Goal: Task Accomplishment & Management: Complete application form

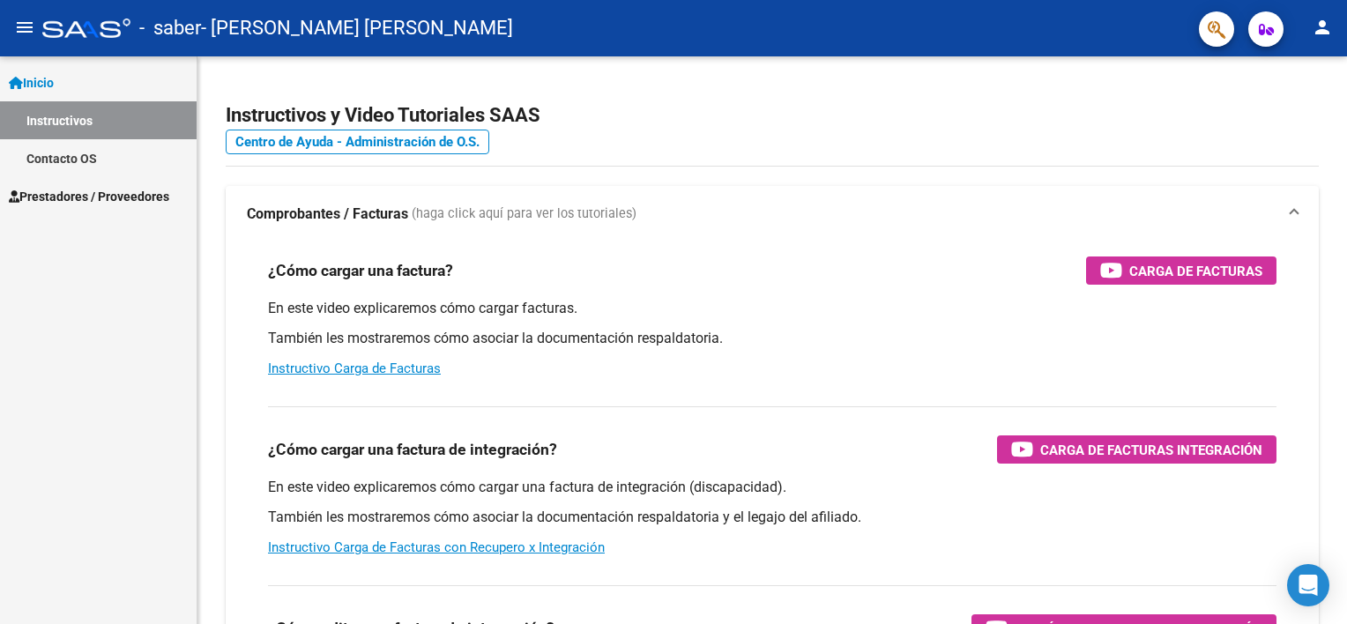
click at [93, 183] on link "Prestadores / Proveedores" at bounding box center [98, 196] width 197 height 38
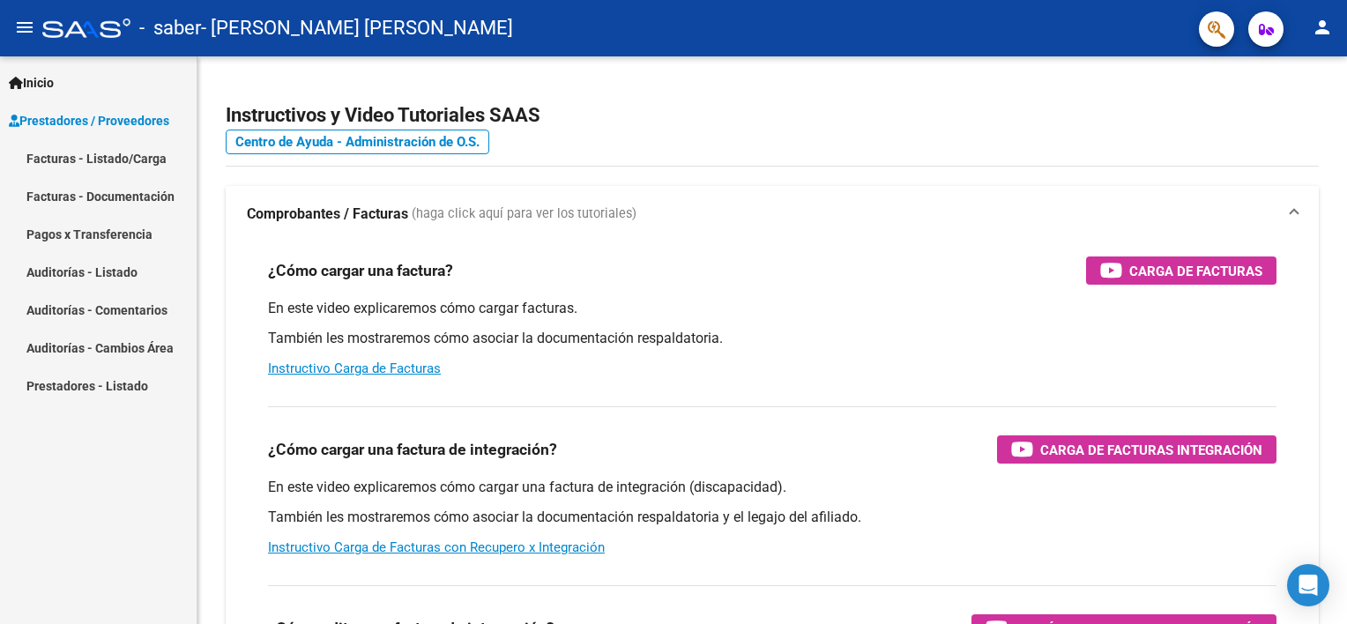
click at [106, 160] on link "Facturas - Listado/Carga" at bounding box center [98, 158] width 197 height 38
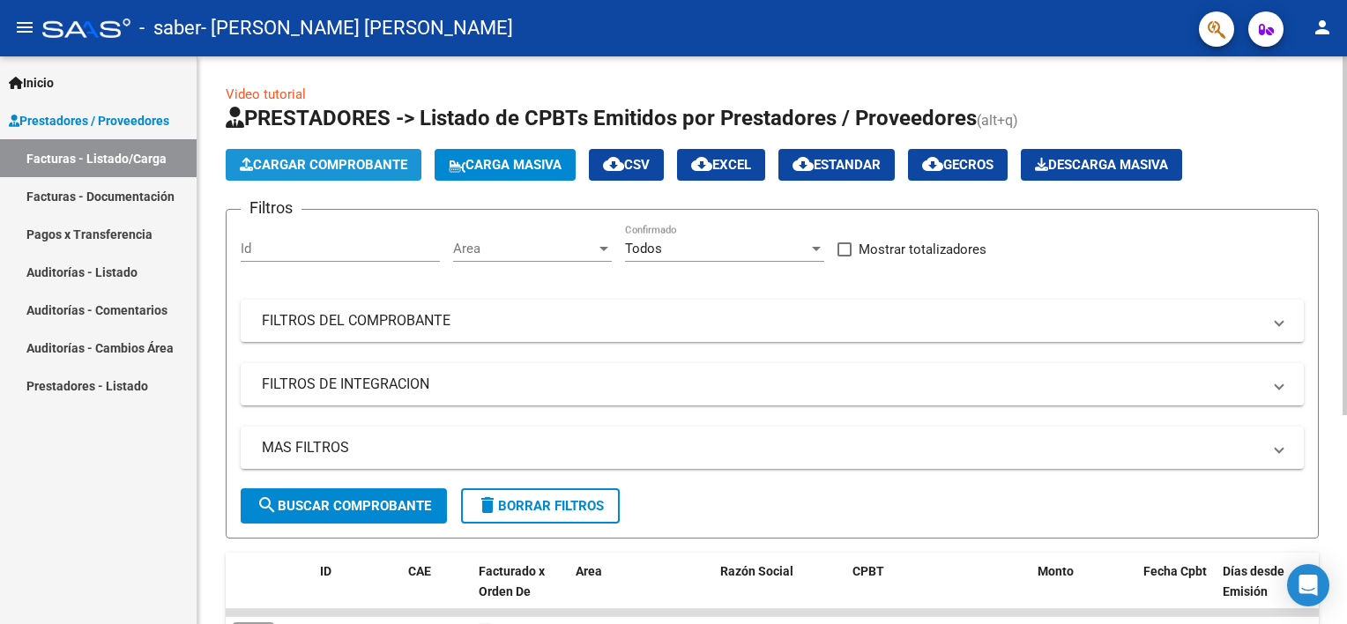
click at [277, 169] on span "Cargar Comprobante" at bounding box center [323, 165] width 167 height 16
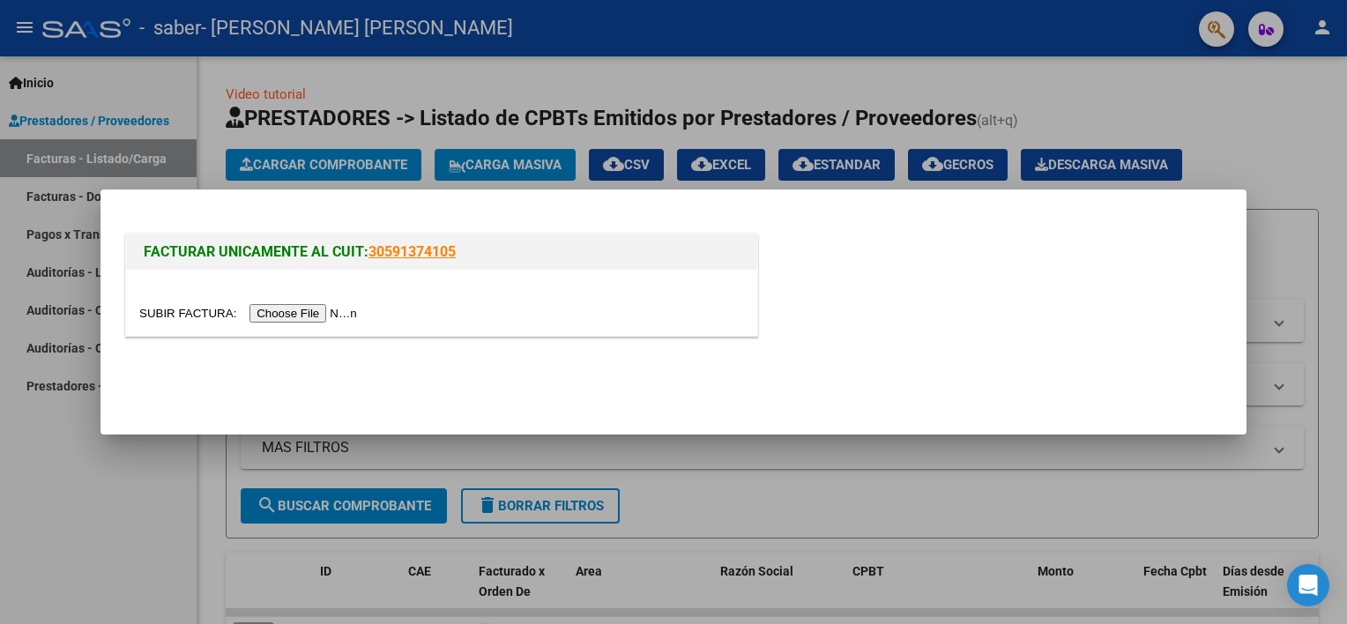
click at [282, 319] on input "file" at bounding box center [250, 313] width 223 height 19
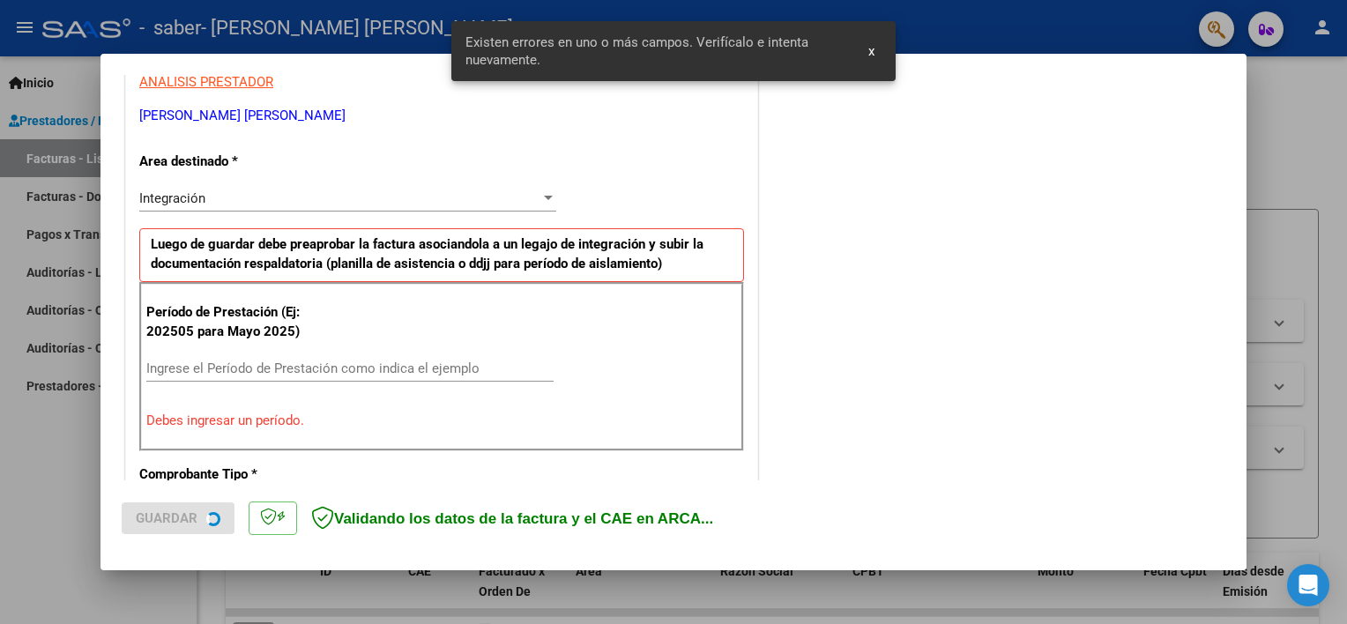
scroll to position [376, 0]
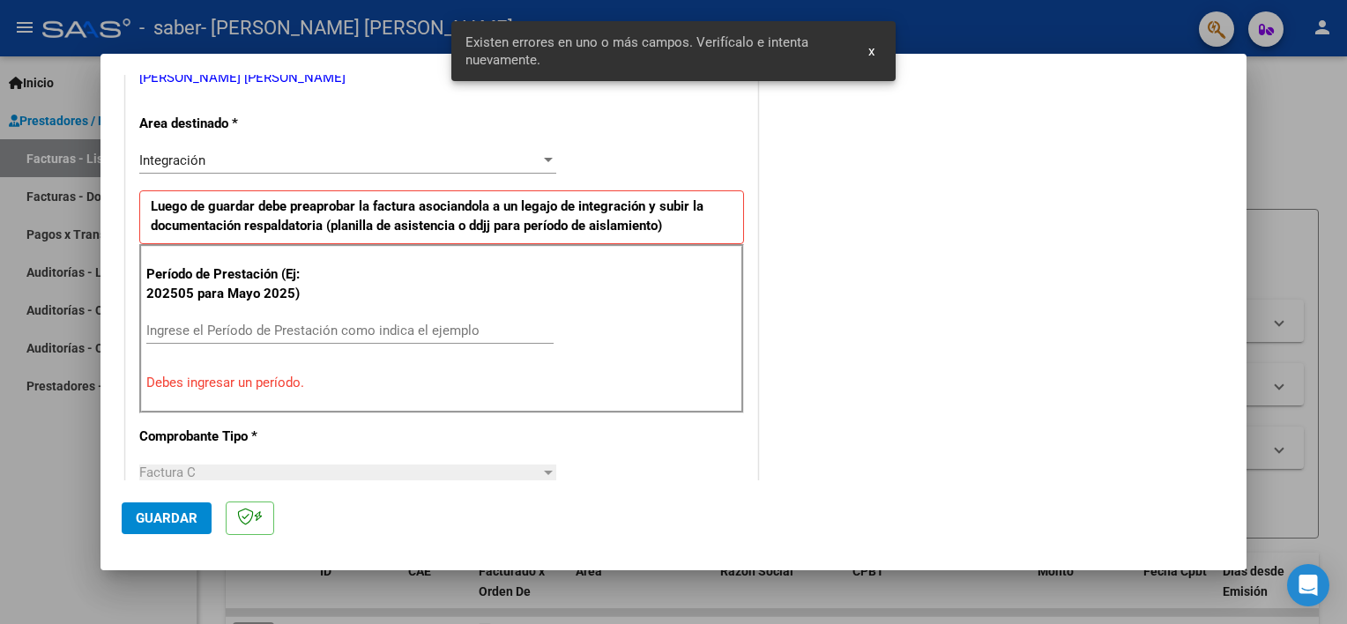
click at [381, 327] on input "Ingrese el Período de Prestación como indica el ejemplo" at bounding box center [349, 331] width 407 height 16
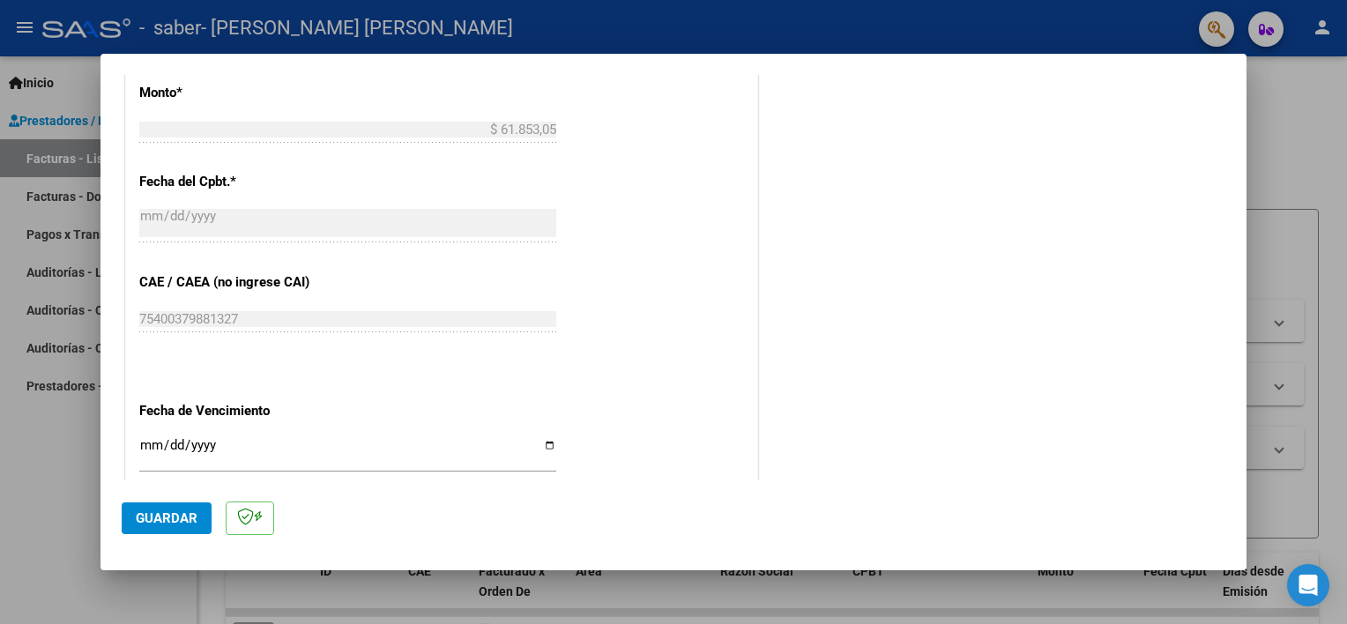
scroll to position [969, 0]
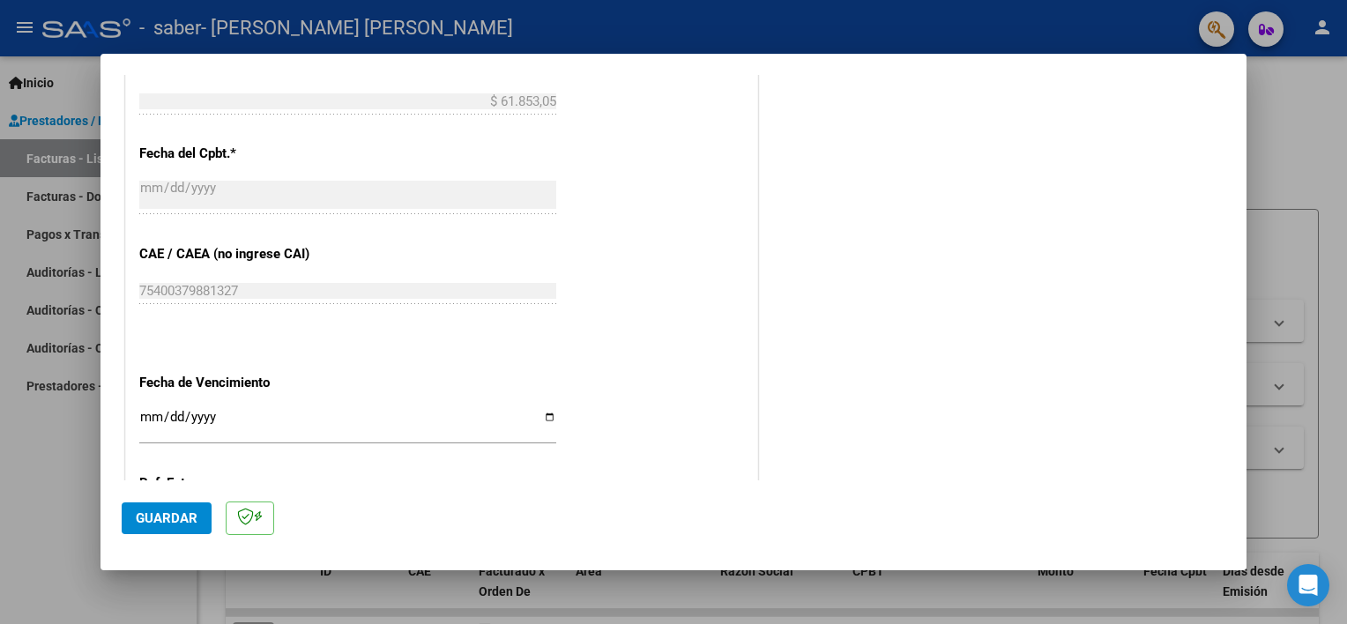
type input "202509"
click at [184, 528] on button "Guardar" at bounding box center [167, 518] width 90 height 32
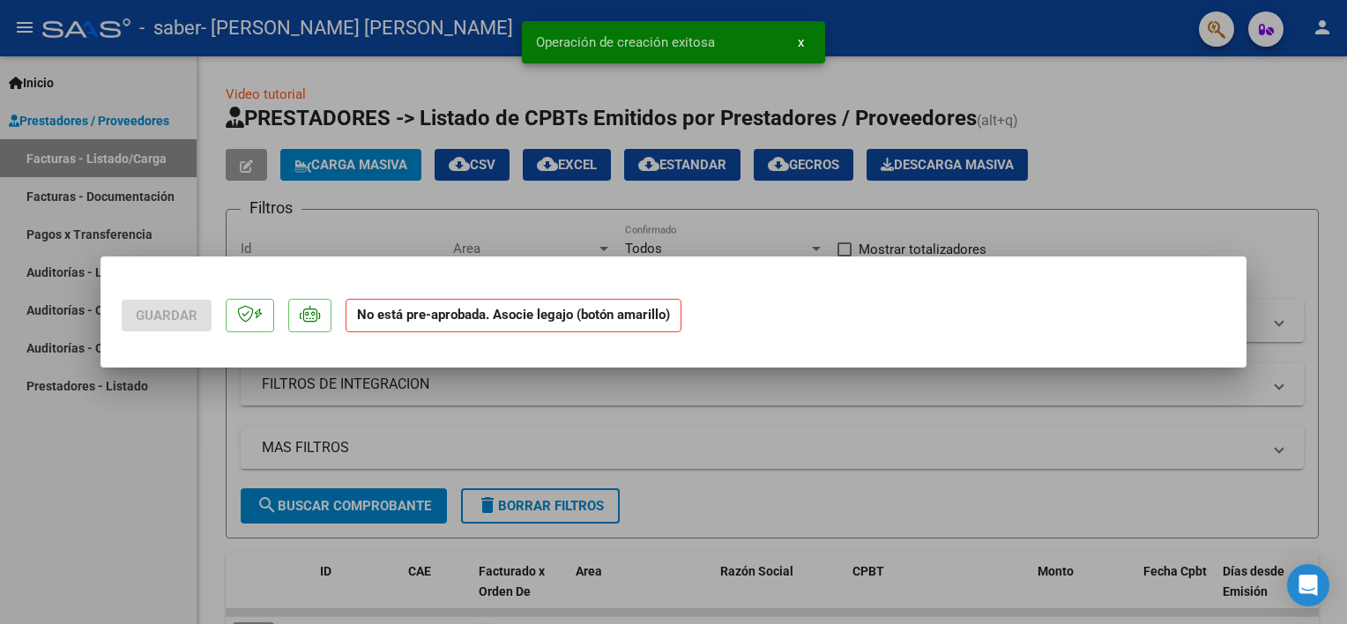
scroll to position [0, 0]
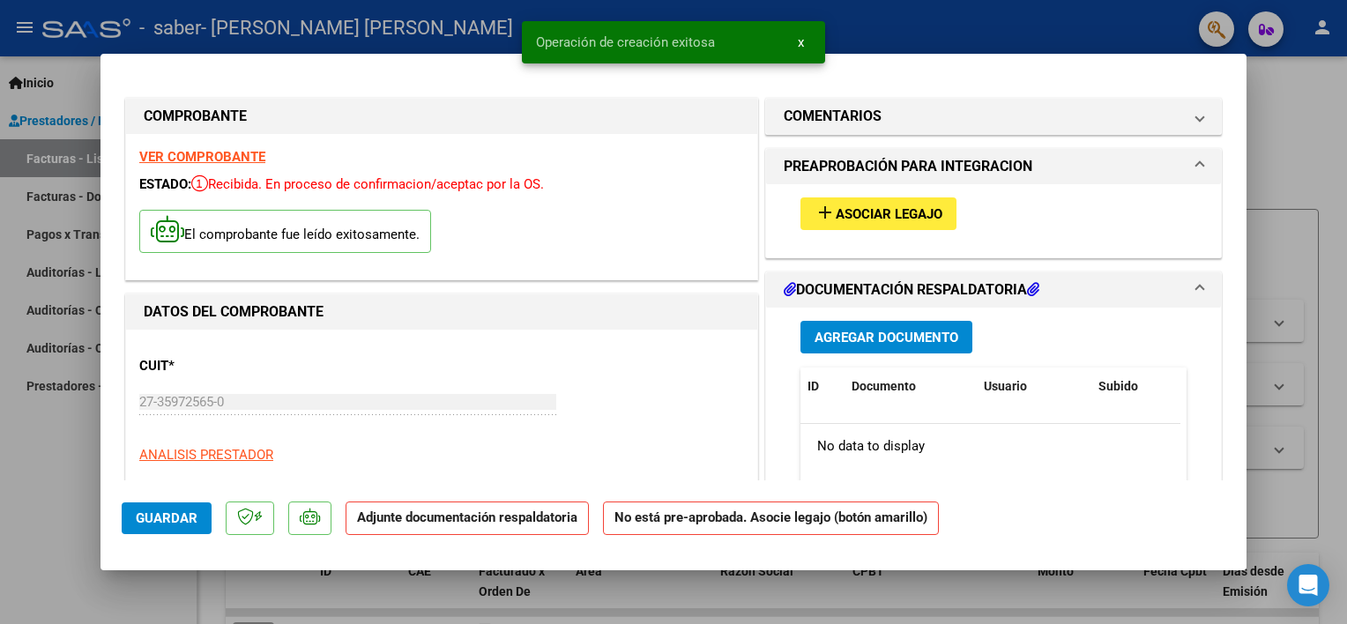
click at [916, 204] on button "add Asociar Legajo" at bounding box center [878, 213] width 156 height 33
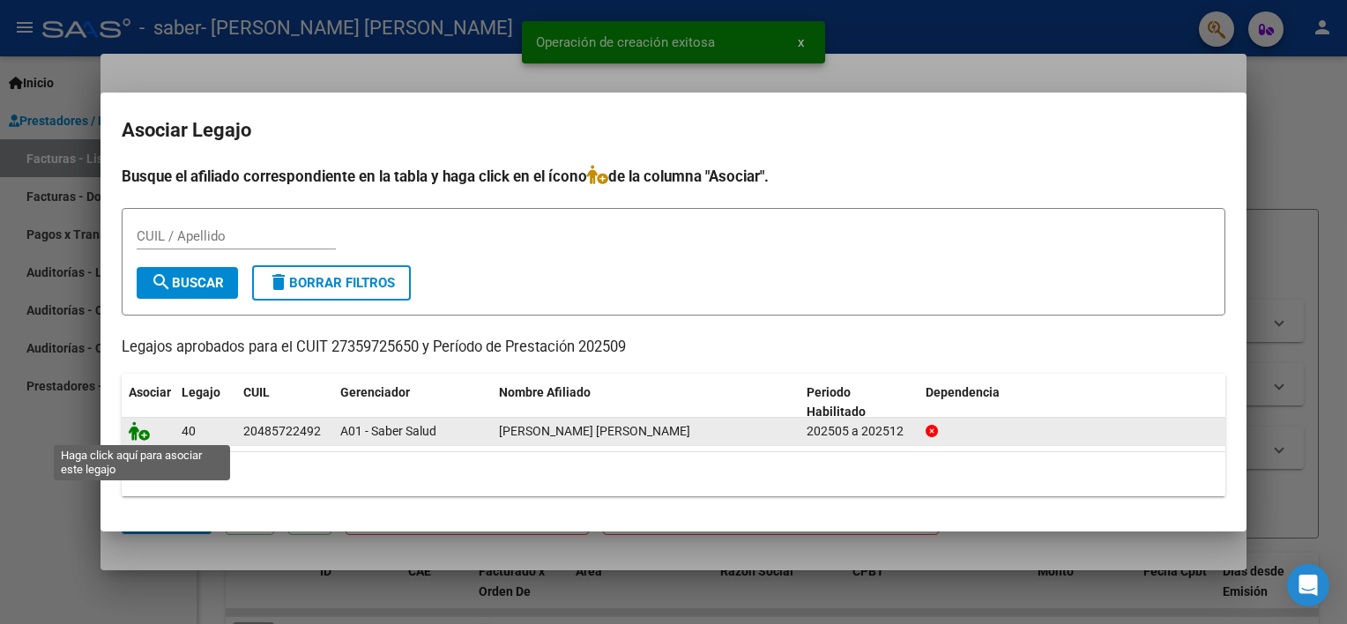
click at [137, 434] on icon at bounding box center [139, 430] width 21 height 19
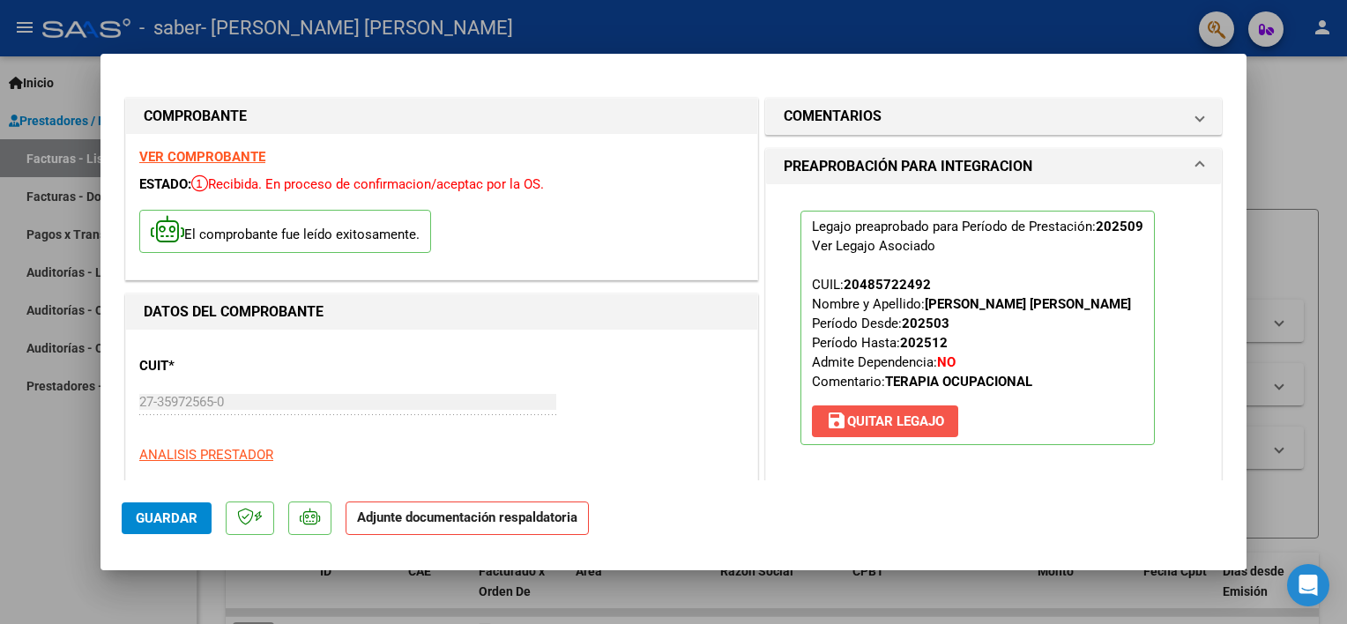
click at [924, 419] on span "save [PERSON_NAME]" at bounding box center [885, 421] width 118 height 16
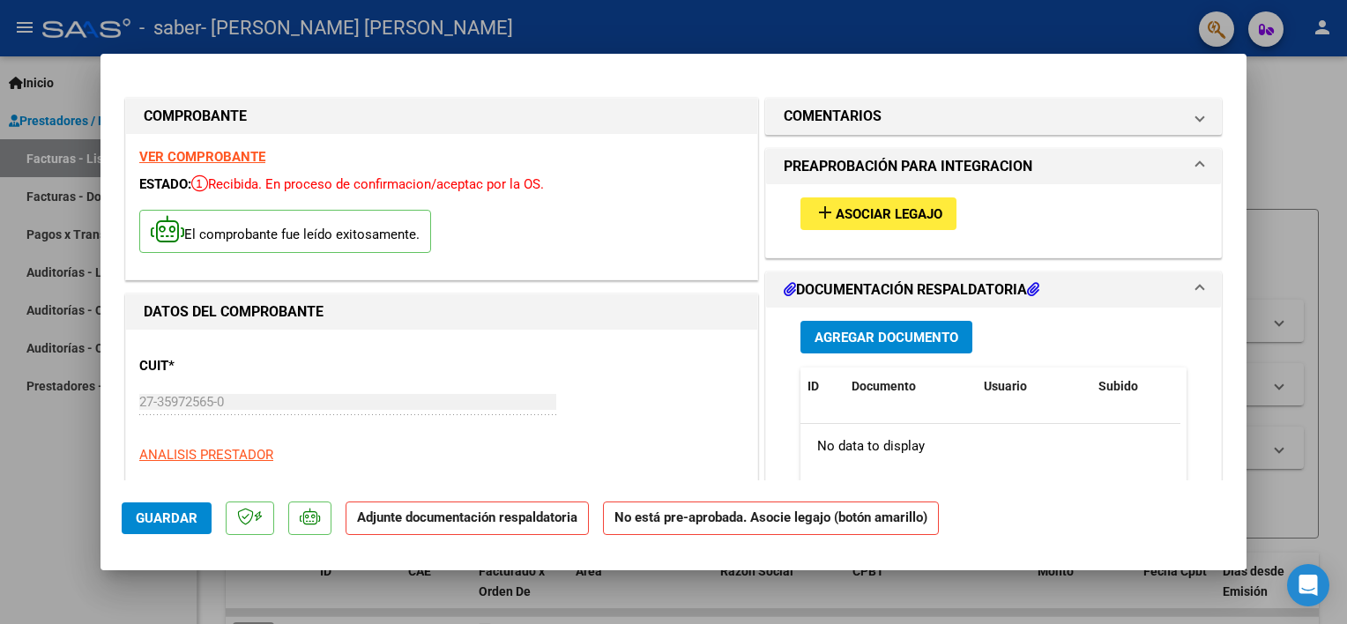
click at [839, 218] on span "Asociar Legajo" at bounding box center [888, 214] width 107 height 16
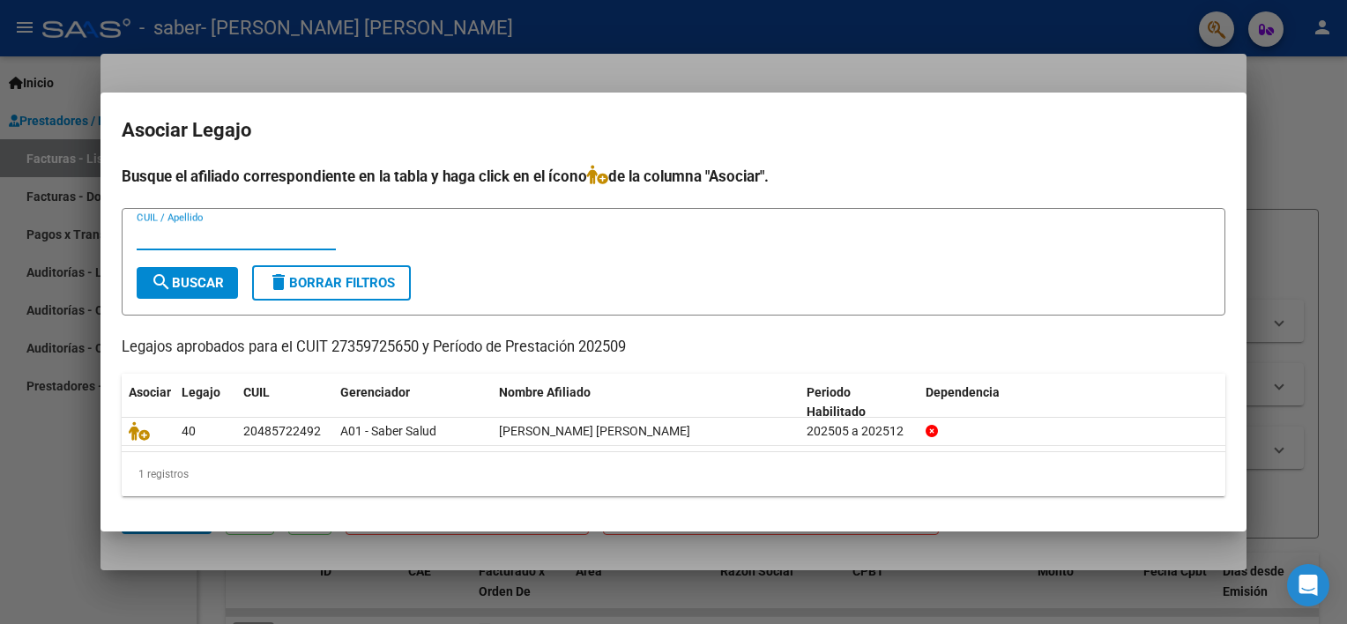
click at [69, 481] on div at bounding box center [673, 312] width 1347 height 624
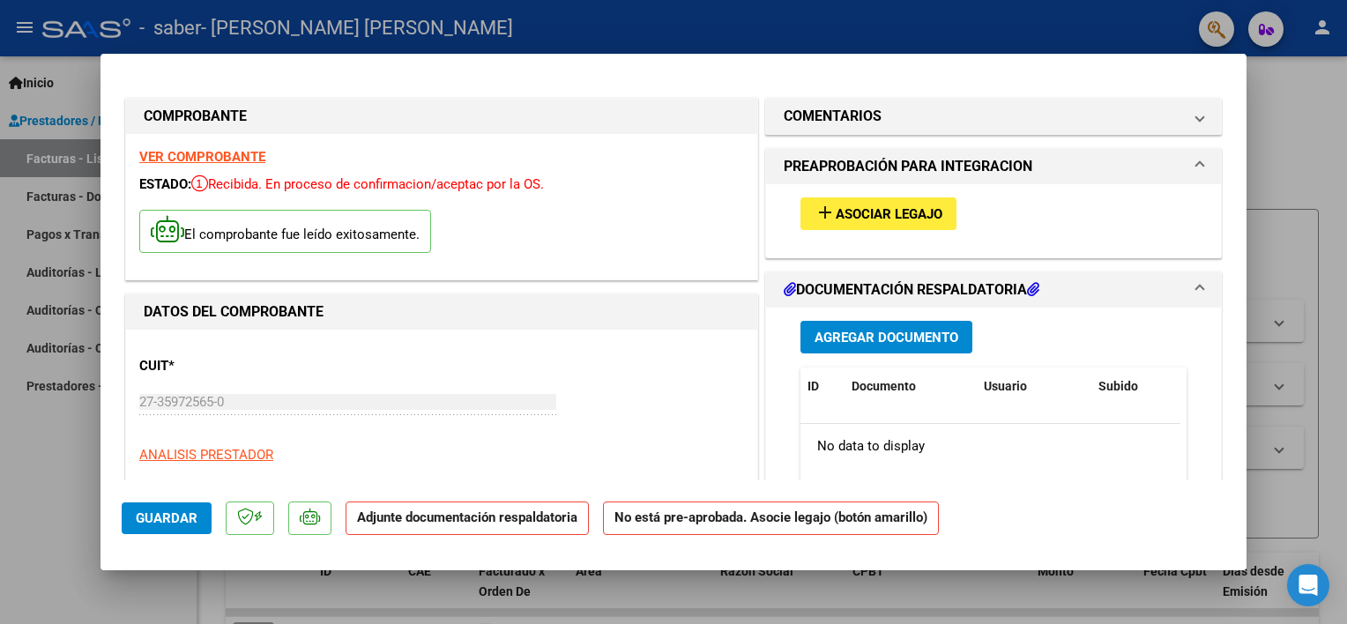
click at [229, 153] on strong "VER COMPROBANTE" at bounding box center [202, 157] width 126 height 16
click at [885, 219] on span "Asociar Legajo" at bounding box center [888, 214] width 107 height 16
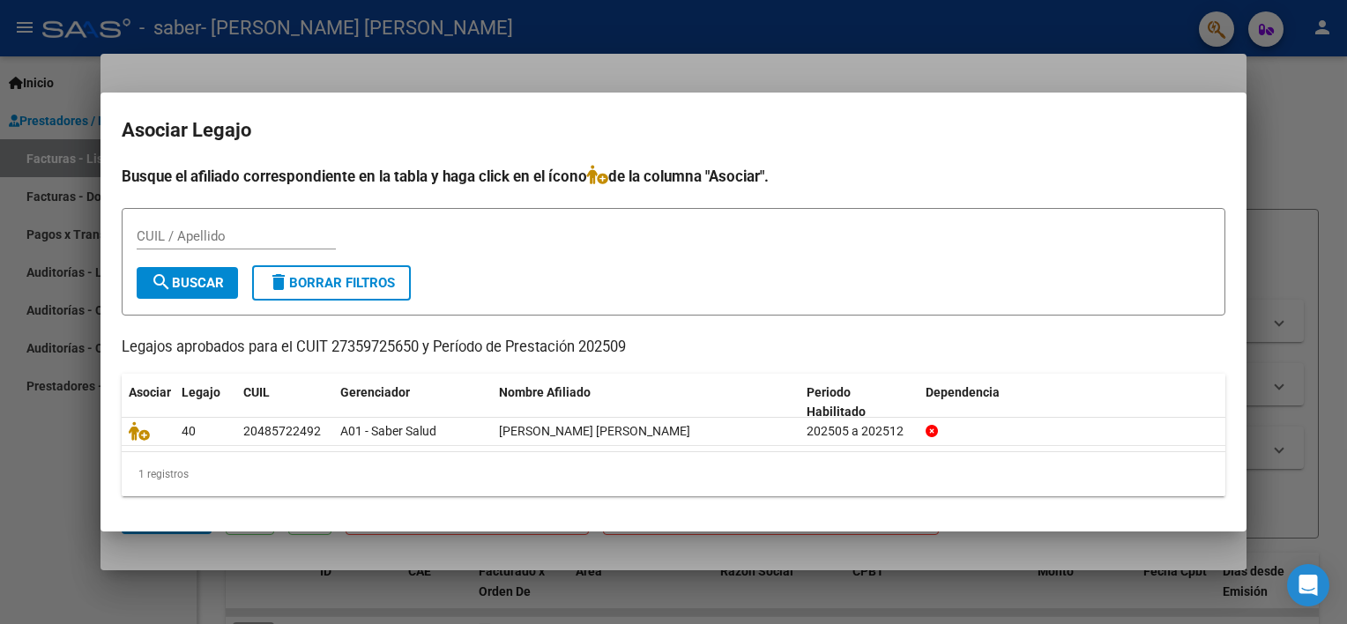
click at [32, 391] on div at bounding box center [673, 312] width 1347 height 624
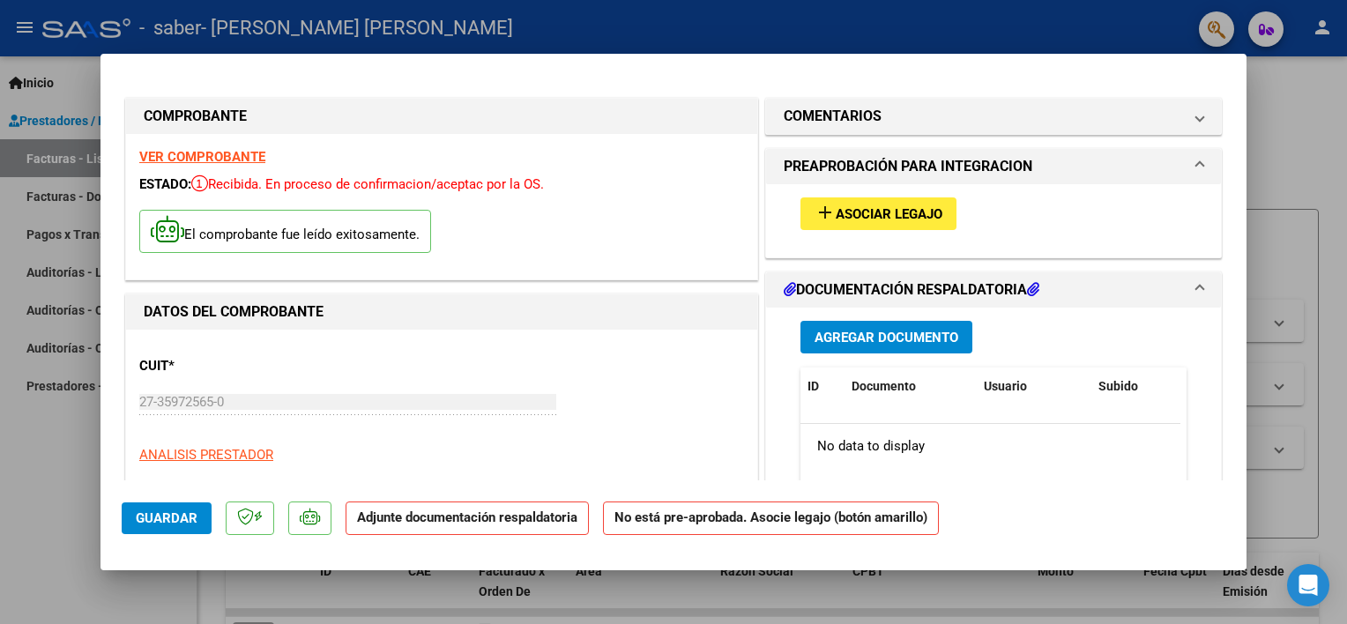
click at [48, 423] on div at bounding box center [673, 312] width 1347 height 624
type input "$ 0,00"
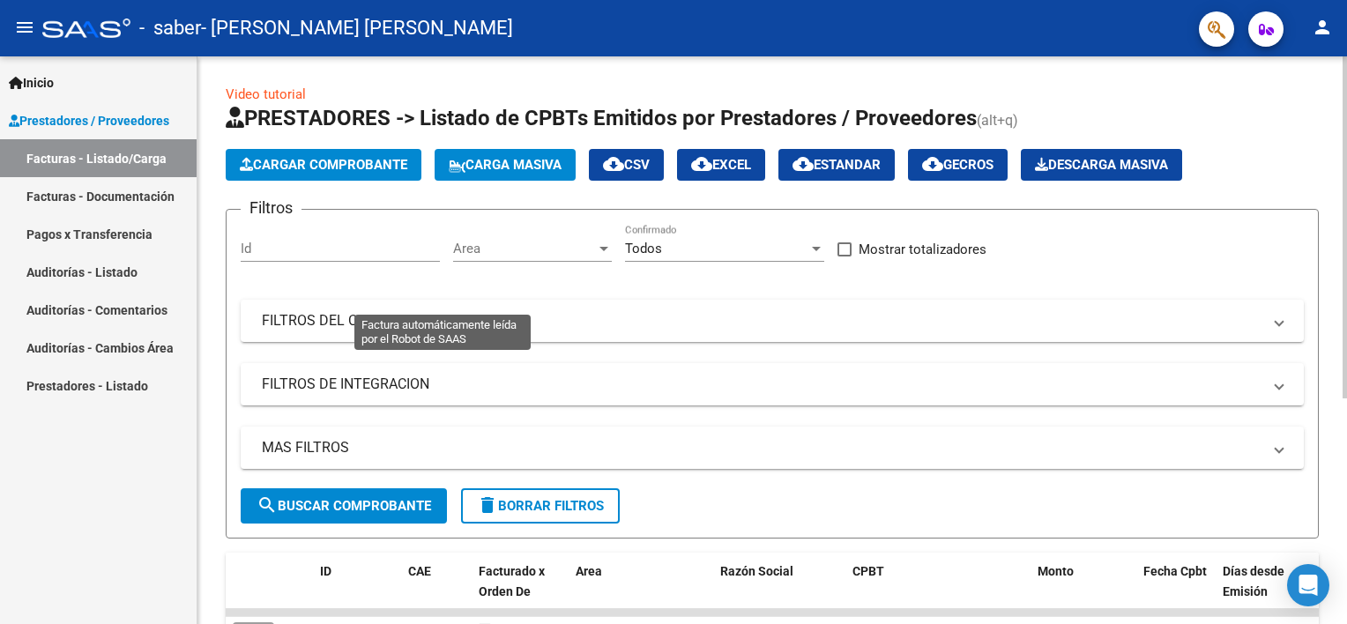
scroll to position [335, 0]
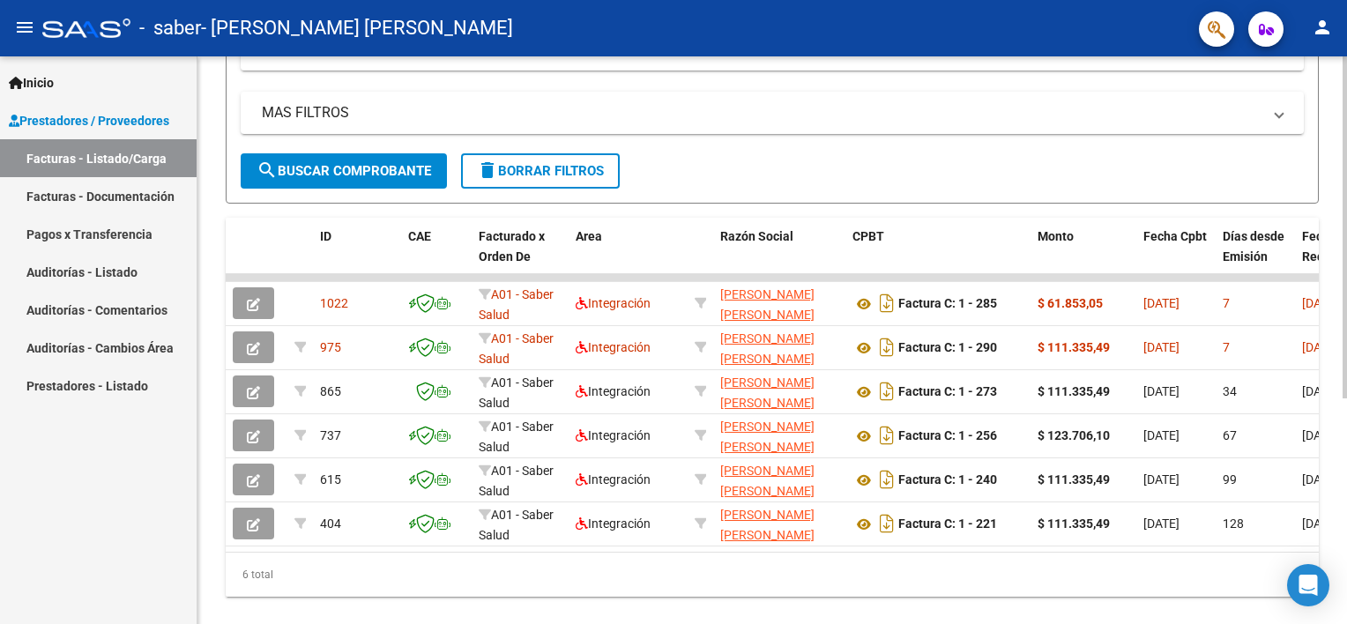
drag, startPoint x: 545, startPoint y: 567, endPoint x: 605, endPoint y: 571, distance: 60.1
click at [605, 571] on div "6 total" at bounding box center [772, 575] width 1093 height 44
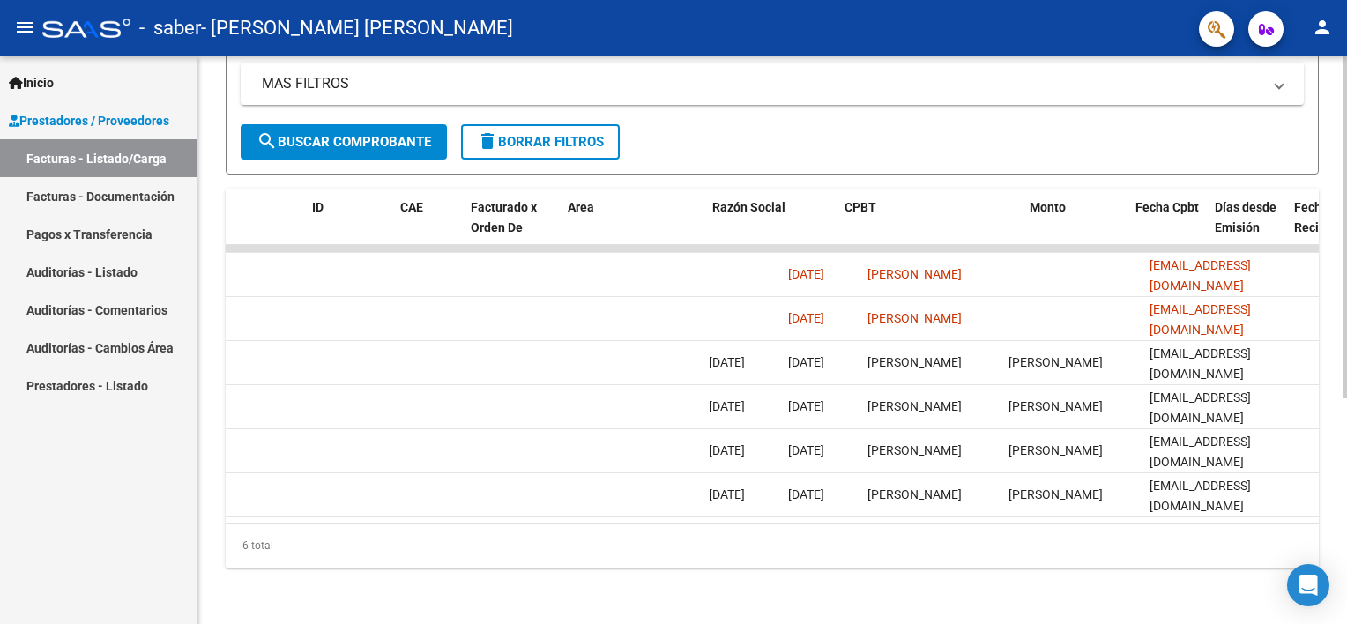
scroll to position [0, 0]
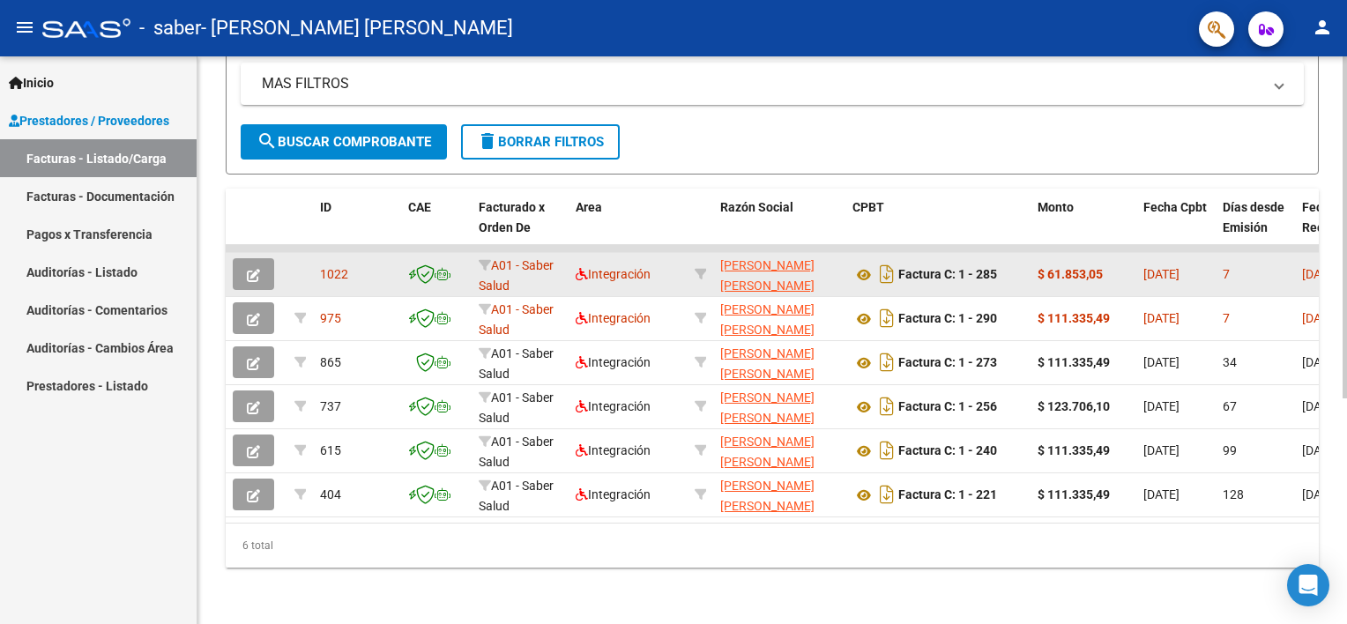
click at [254, 269] on icon "button" at bounding box center [253, 275] width 13 height 13
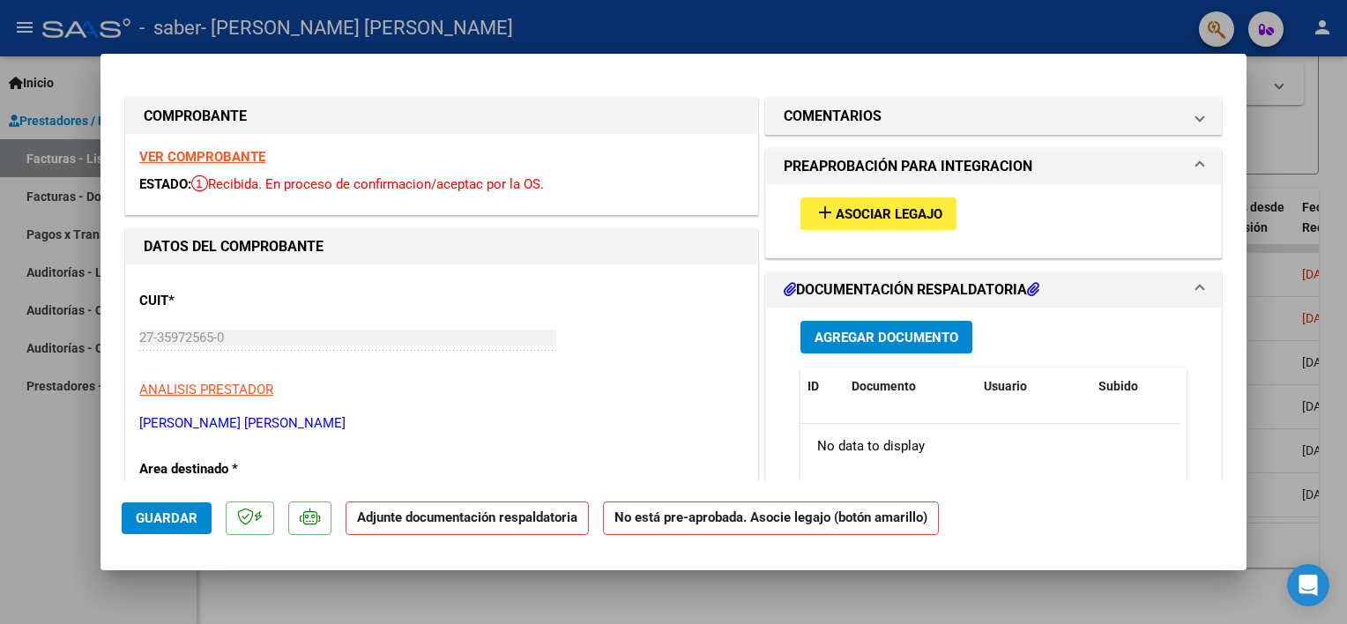
drag, startPoint x: 71, startPoint y: 424, endPoint x: 50, endPoint y: 422, distance: 21.2
click at [66, 425] on div at bounding box center [673, 312] width 1347 height 624
type input "$ 0,00"
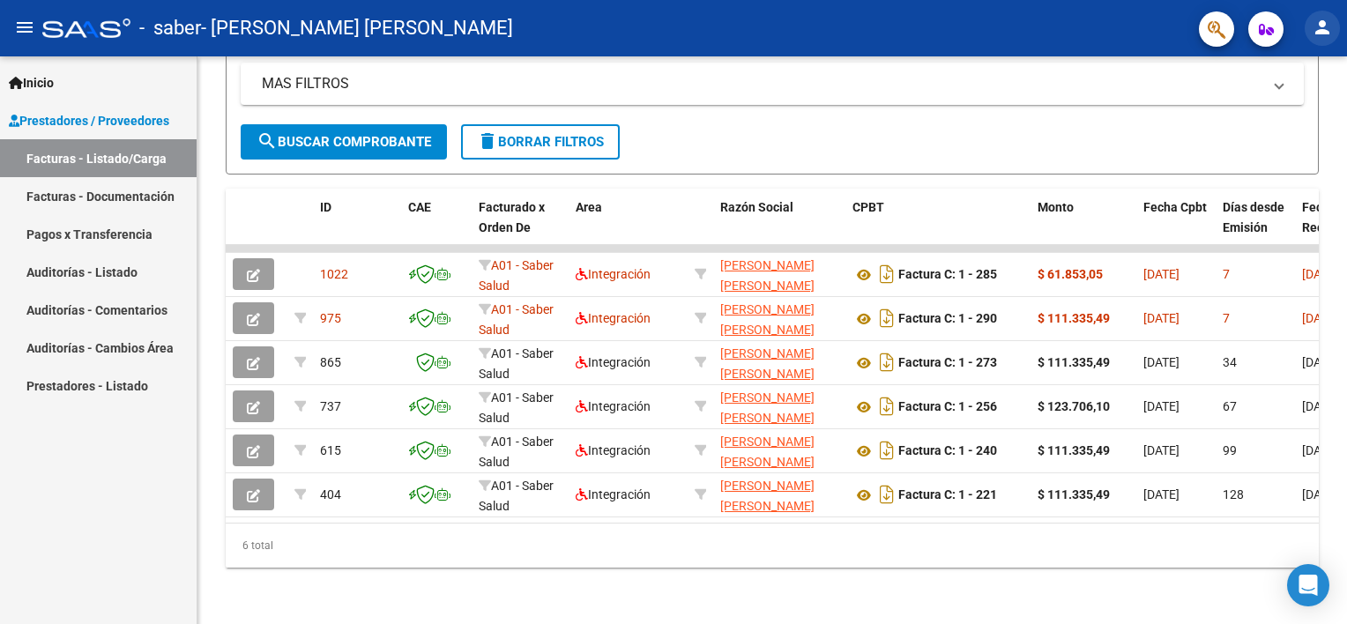
click at [1317, 32] on mat-icon "person" at bounding box center [1321, 27] width 21 height 21
click at [1308, 112] on button "exit_to_app Salir" at bounding box center [1286, 116] width 108 height 42
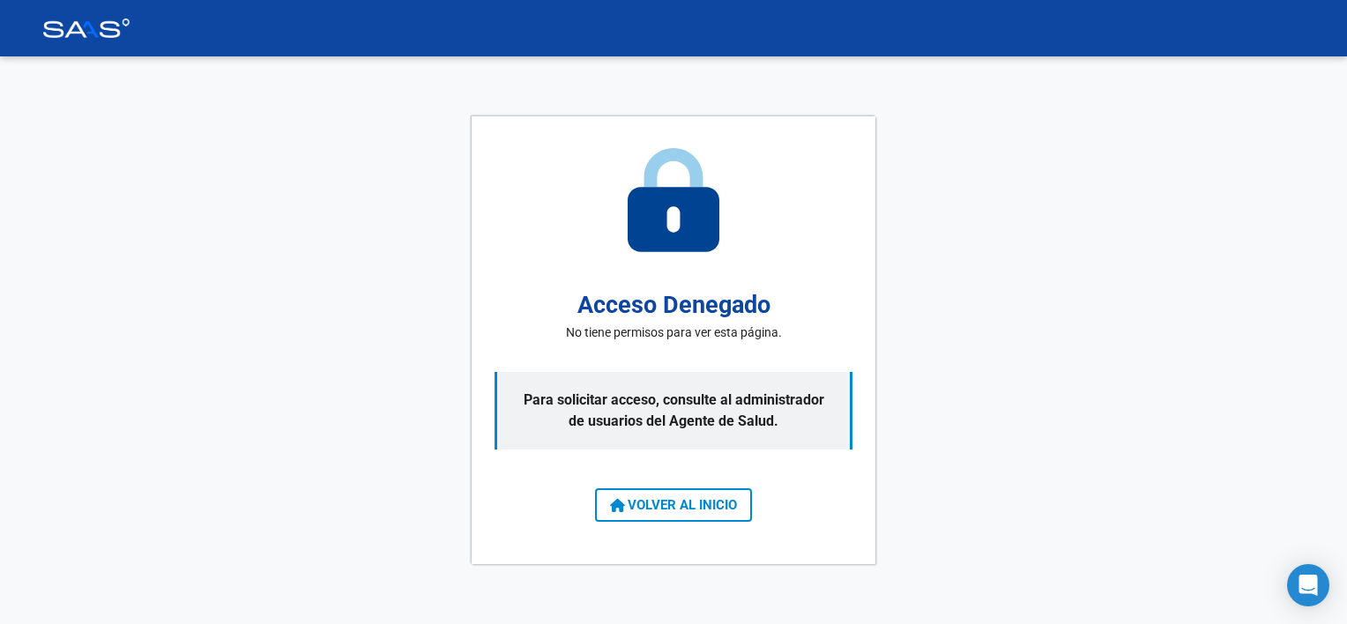
click at [630, 504] on span "VOLVER AL INICIO" at bounding box center [673, 505] width 127 height 16
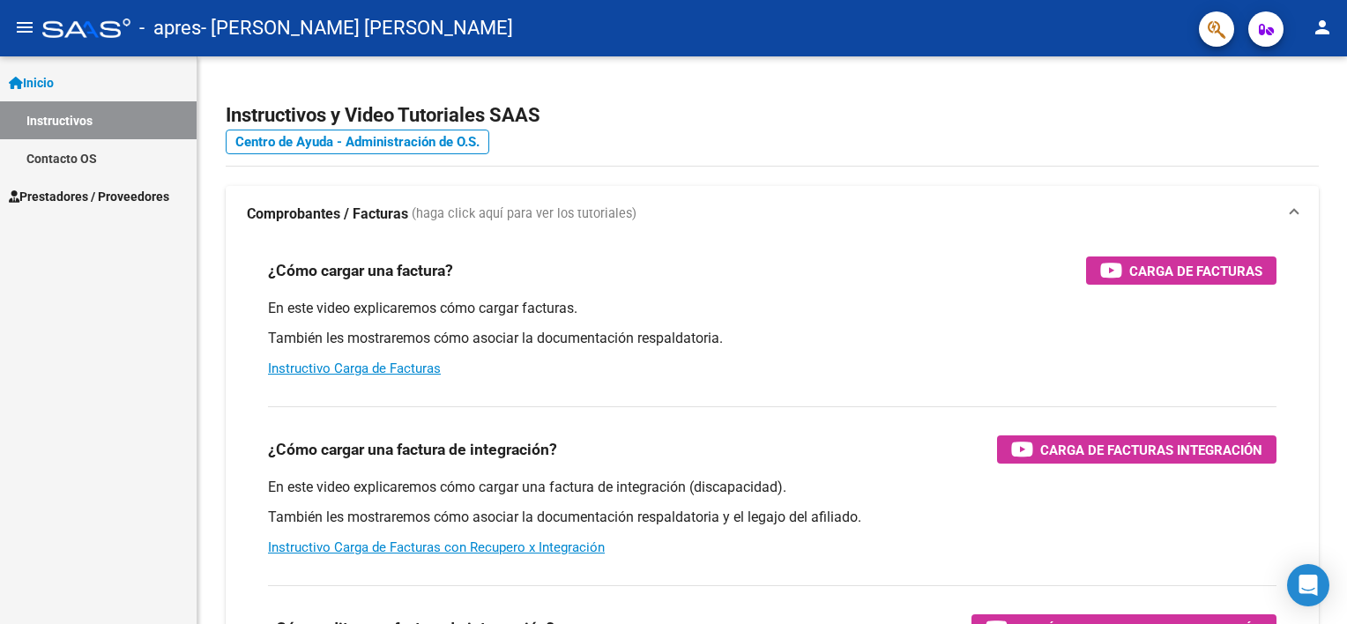
click at [48, 196] on span "Prestadores / Proveedores" at bounding box center [89, 196] width 160 height 19
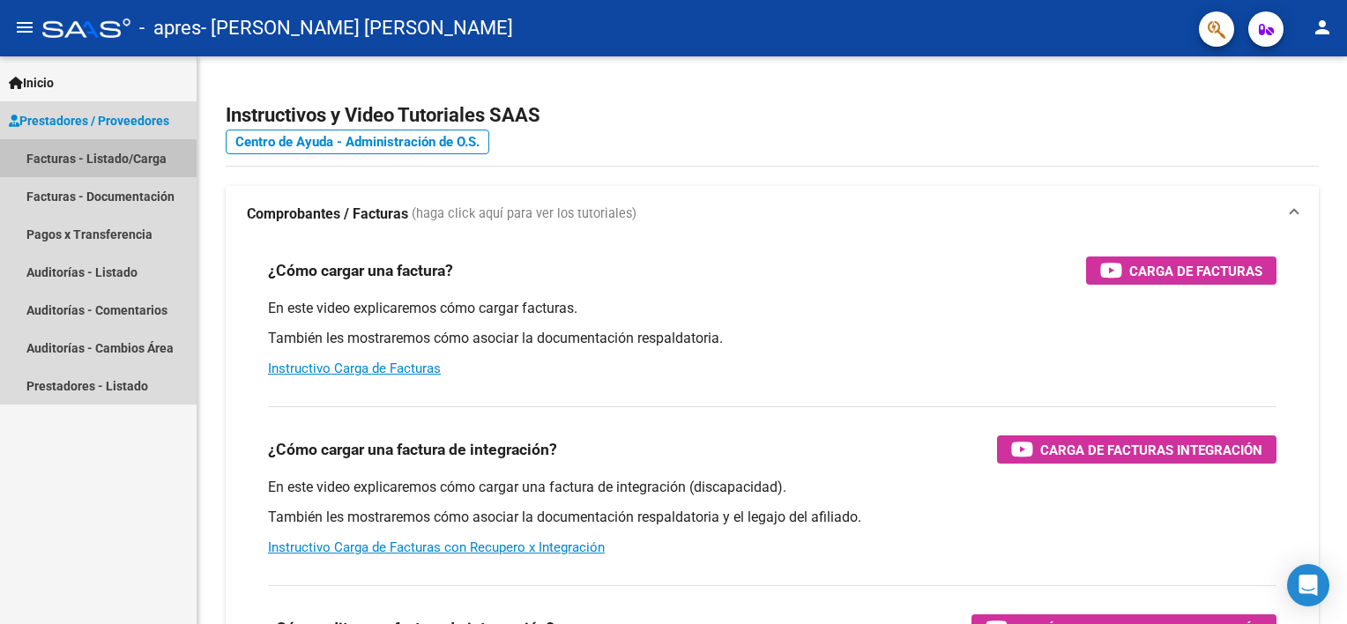
click at [81, 155] on link "Facturas - Listado/Carga" at bounding box center [98, 158] width 197 height 38
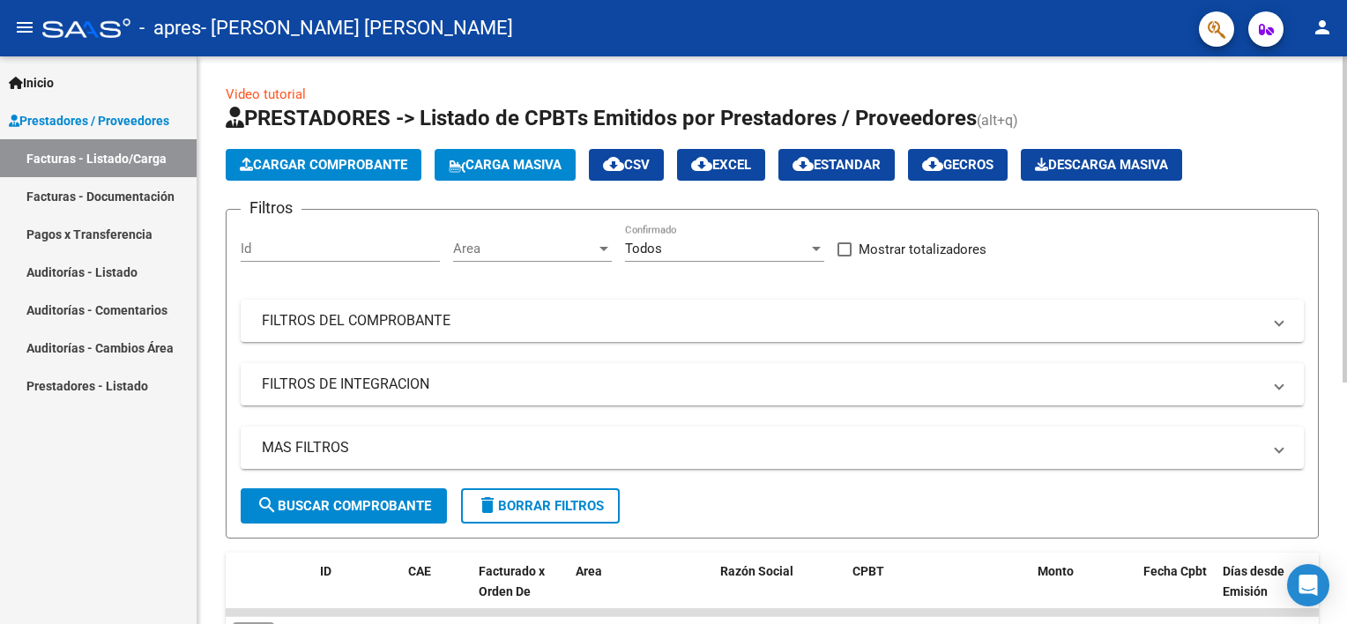
click at [305, 166] on span "Cargar Comprobante" at bounding box center [323, 165] width 167 height 16
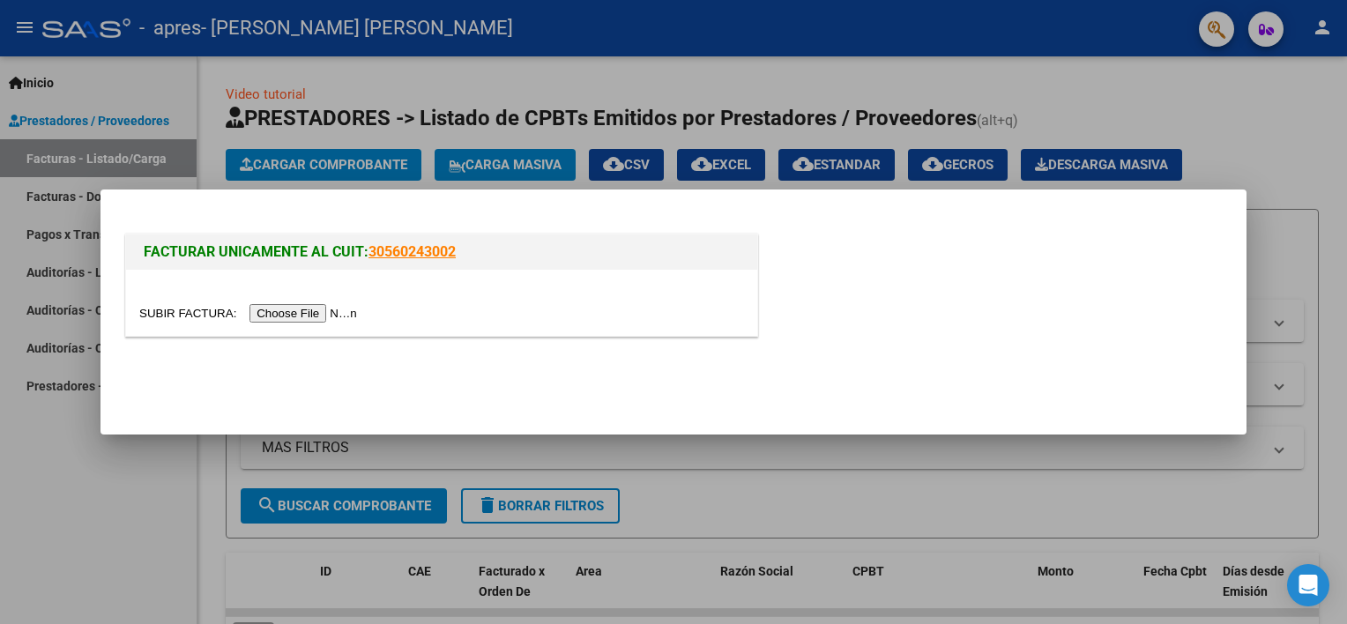
click at [327, 304] on input "file" at bounding box center [250, 313] width 223 height 19
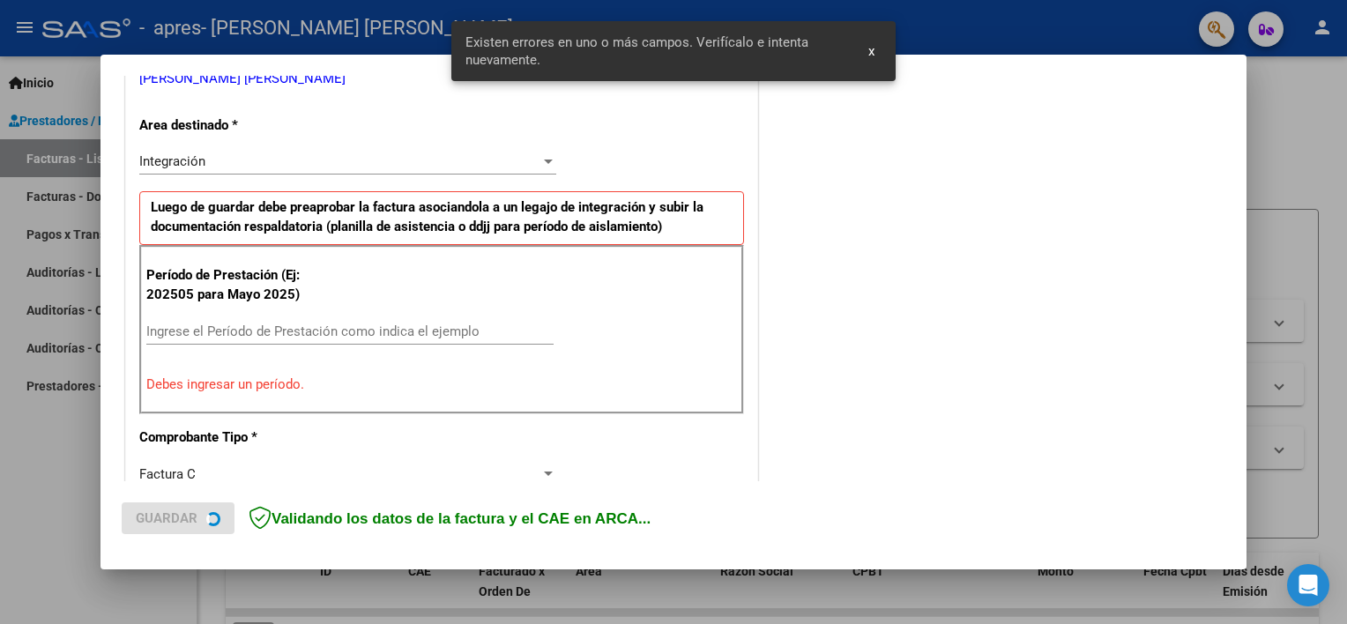
scroll to position [409, 0]
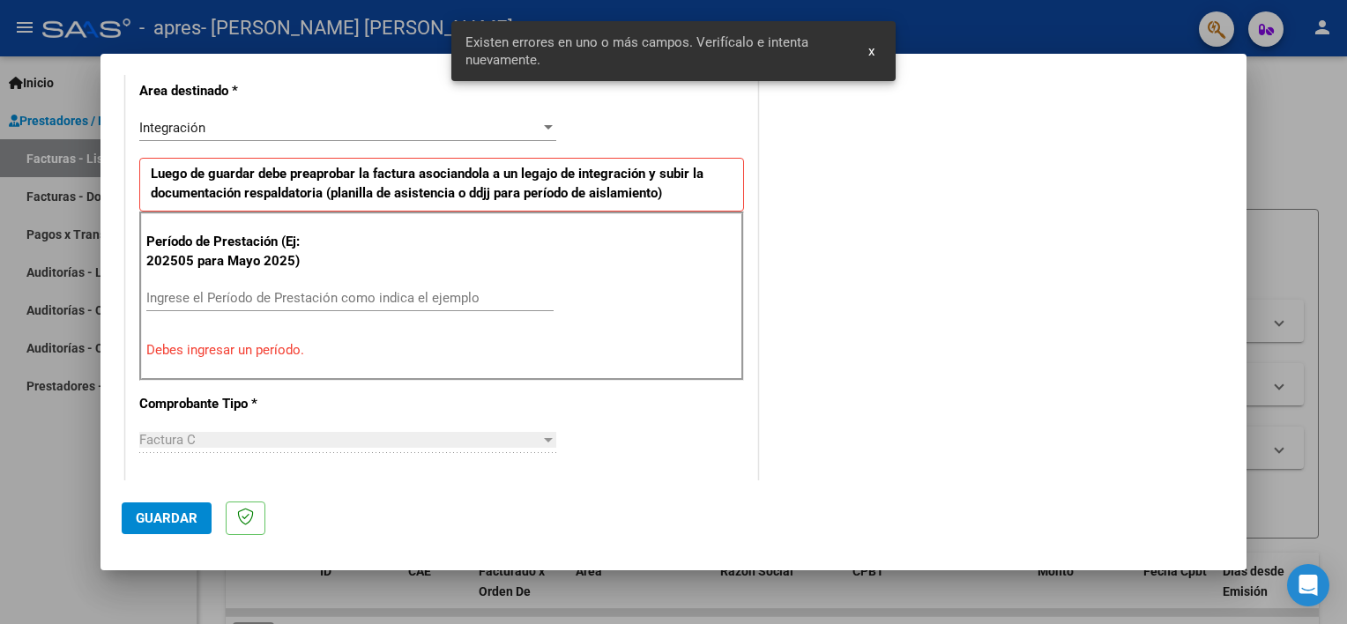
click at [338, 290] on input "Ingrese el Período de Prestación como indica el ejemplo" at bounding box center [349, 298] width 407 height 16
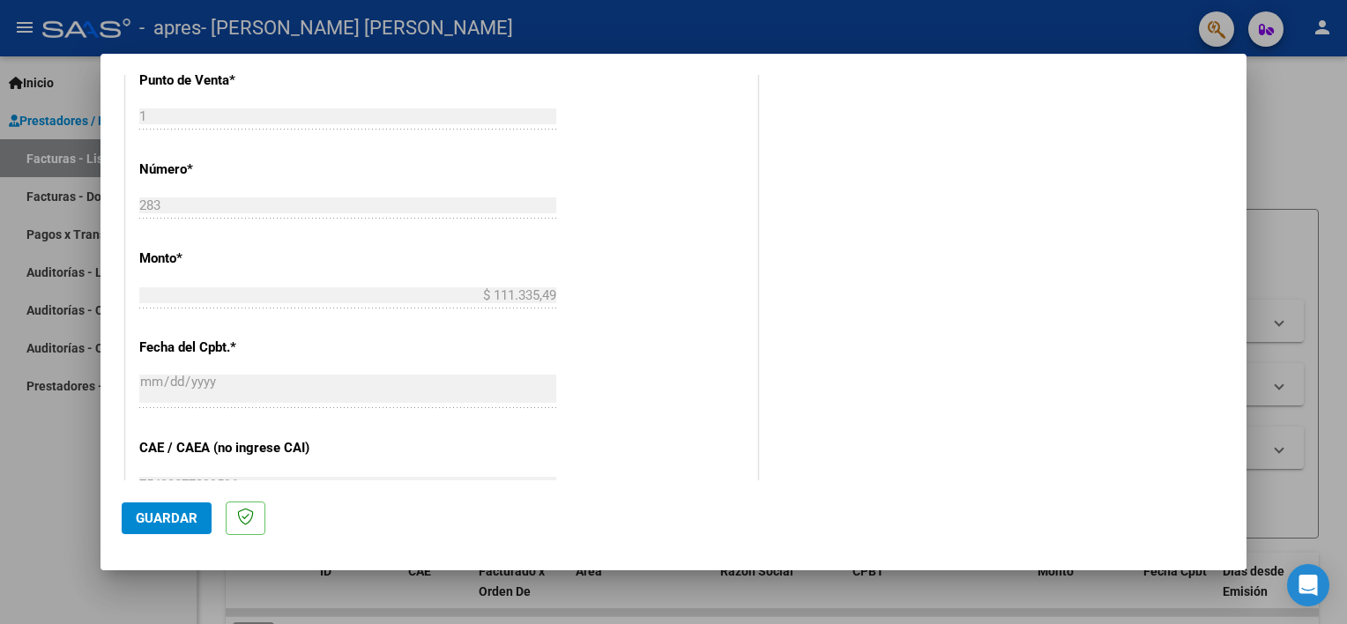
scroll to position [793, 0]
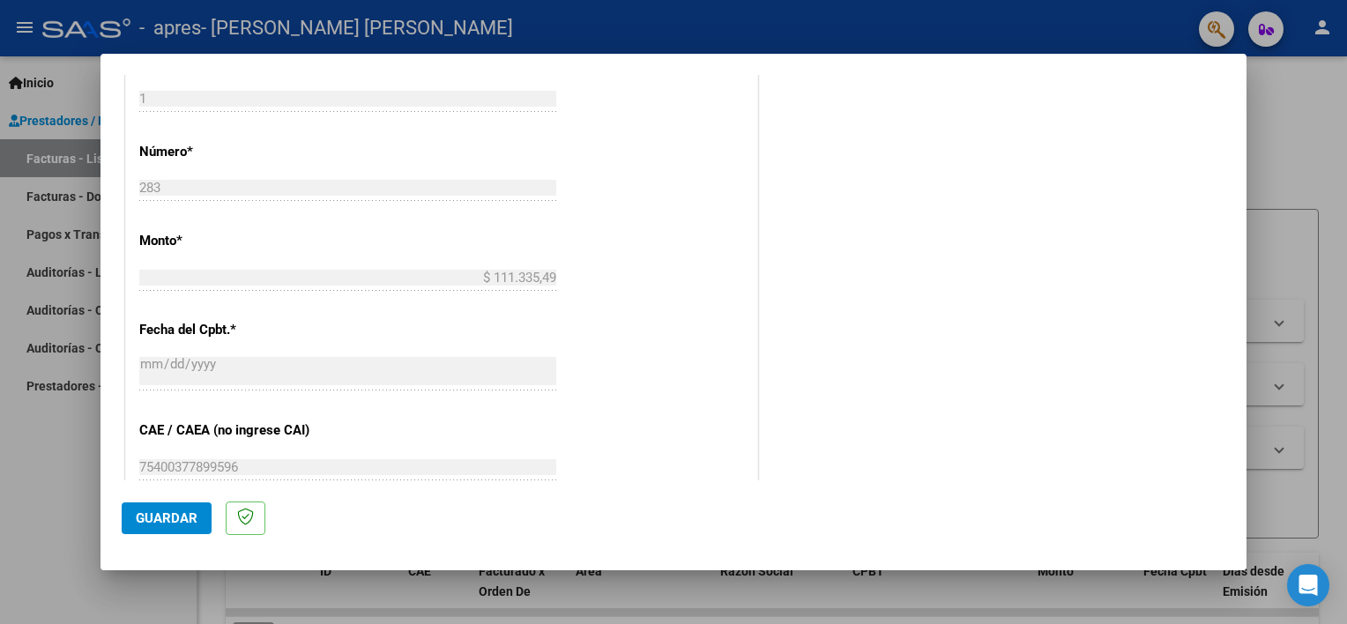
type input "202509"
click at [166, 514] on span "Guardar" at bounding box center [167, 518] width 62 height 16
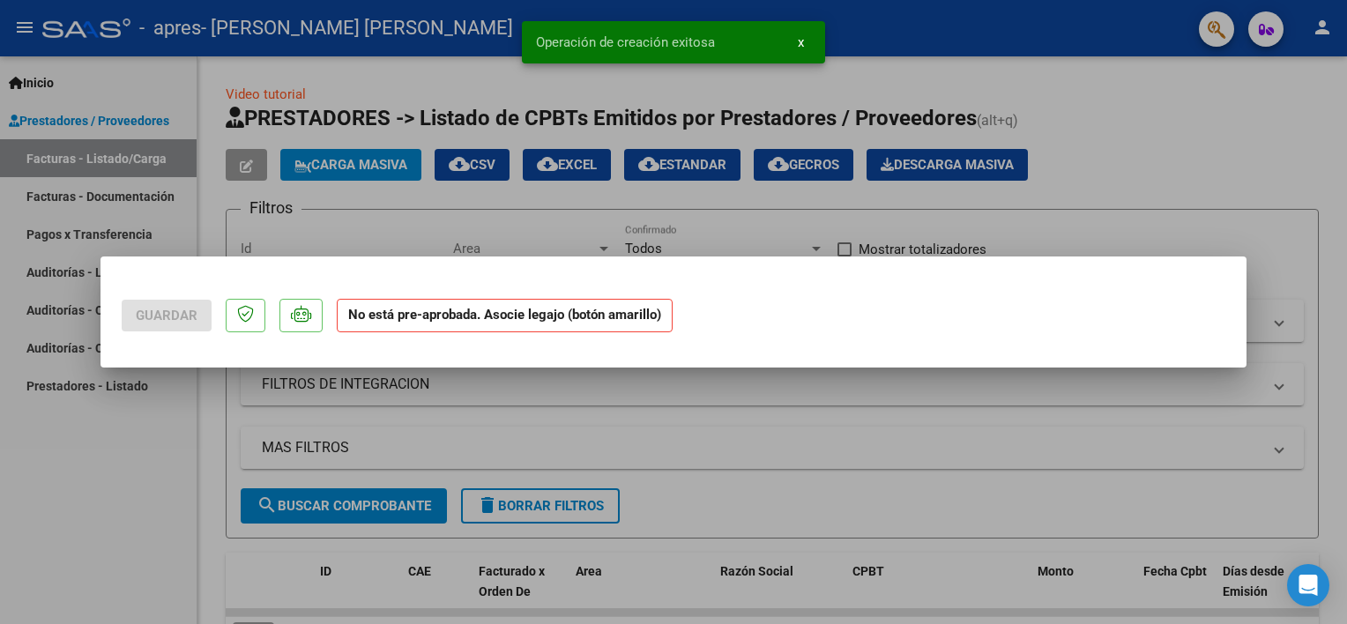
scroll to position [0, 0]
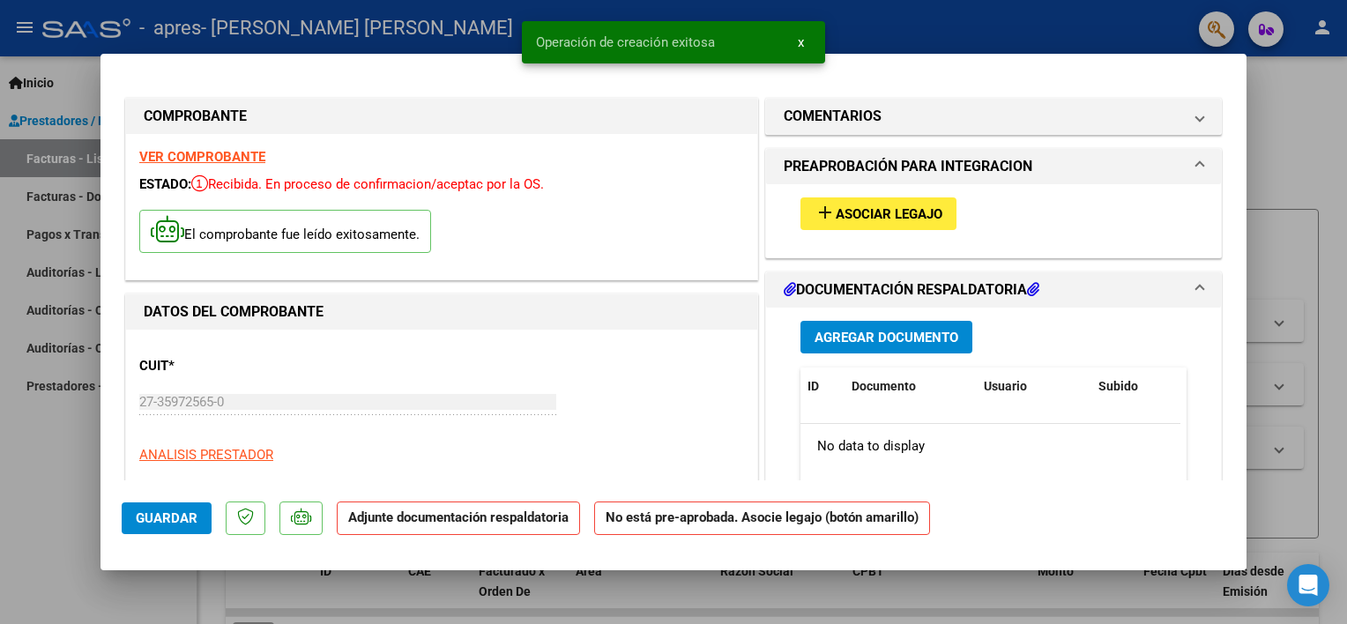
click at [920, 201] on button "add Asociar Legajo" at bounding box center [878, 213] width 156 height 33
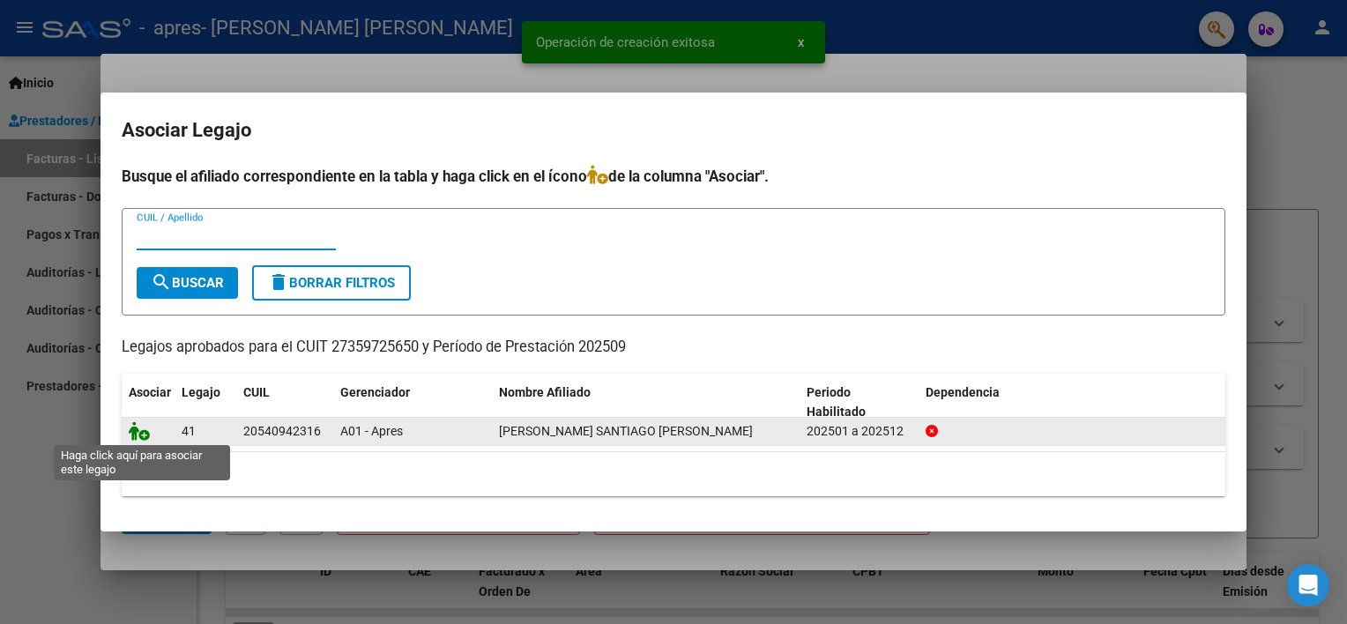
click at [137, 434] on icon at bounding box center [139, 430] width 21 height 19
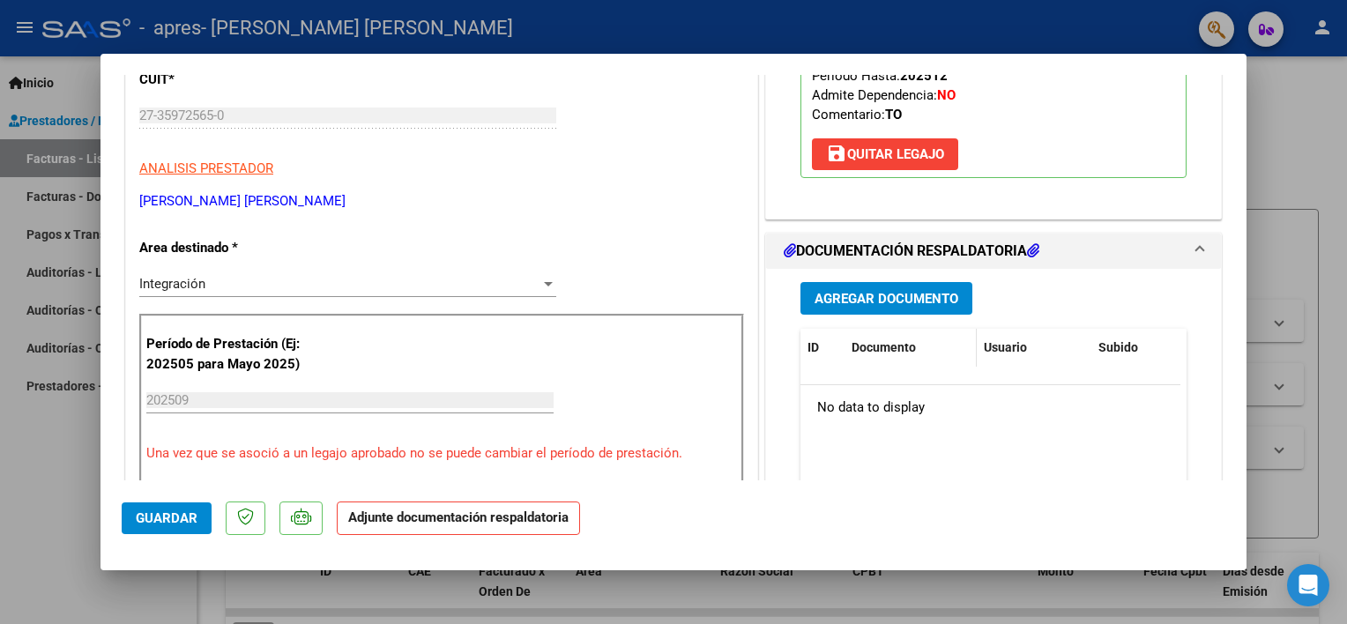
scroll to position [352, 0]
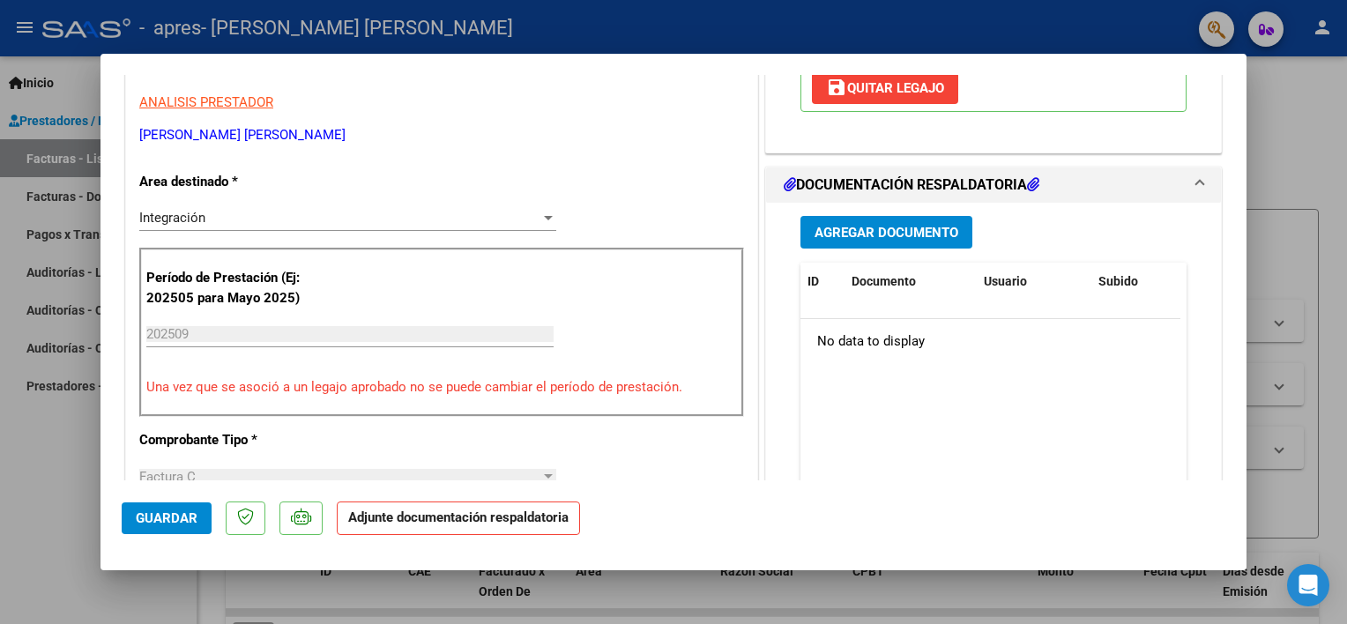
click at [880, 225] on span "Agregar Documento" at bounding box center [886, 233] width 144 height 16
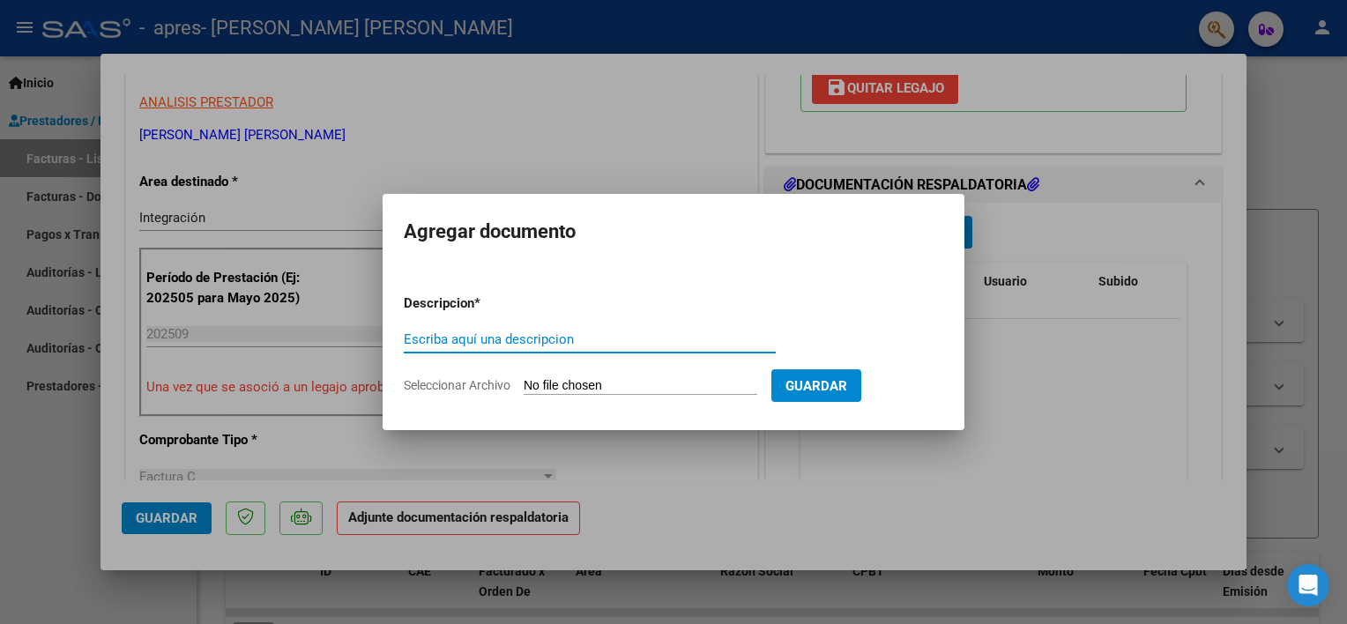
click at [549, 345] on input "Escriba aquí una descripcion" at bounding box center [590, 339] width 372 height 16
type input "PLANILLA RODRIGUEZ APRES SEP 2025 TO"
click at [578, 384] on input "Seleccionar Archivo" at bounding box center [640, 386] width 234 height 17
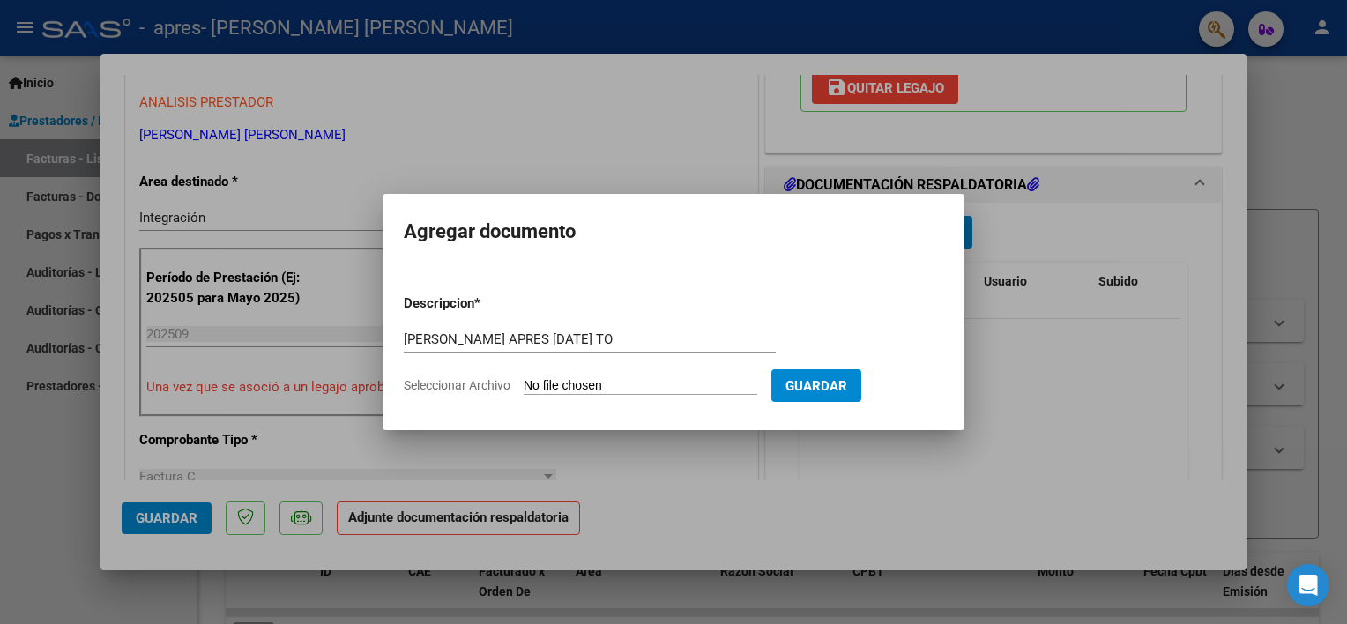
type input "C:\fakepath\PLANILLA RODRÍGUEZ APRES SEPTIEMBRE 2025 TO.pdf"
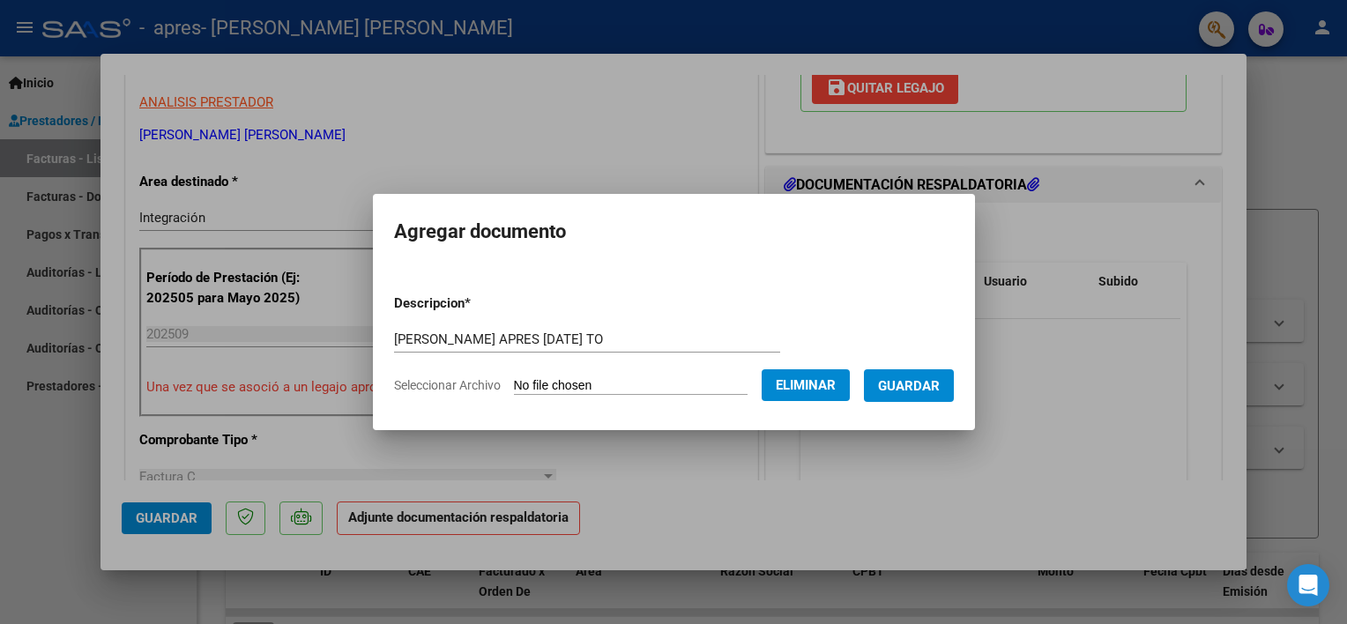
click at [902, 382] on span "Guardar" at bounding box center [909, 386] width 62 height 16
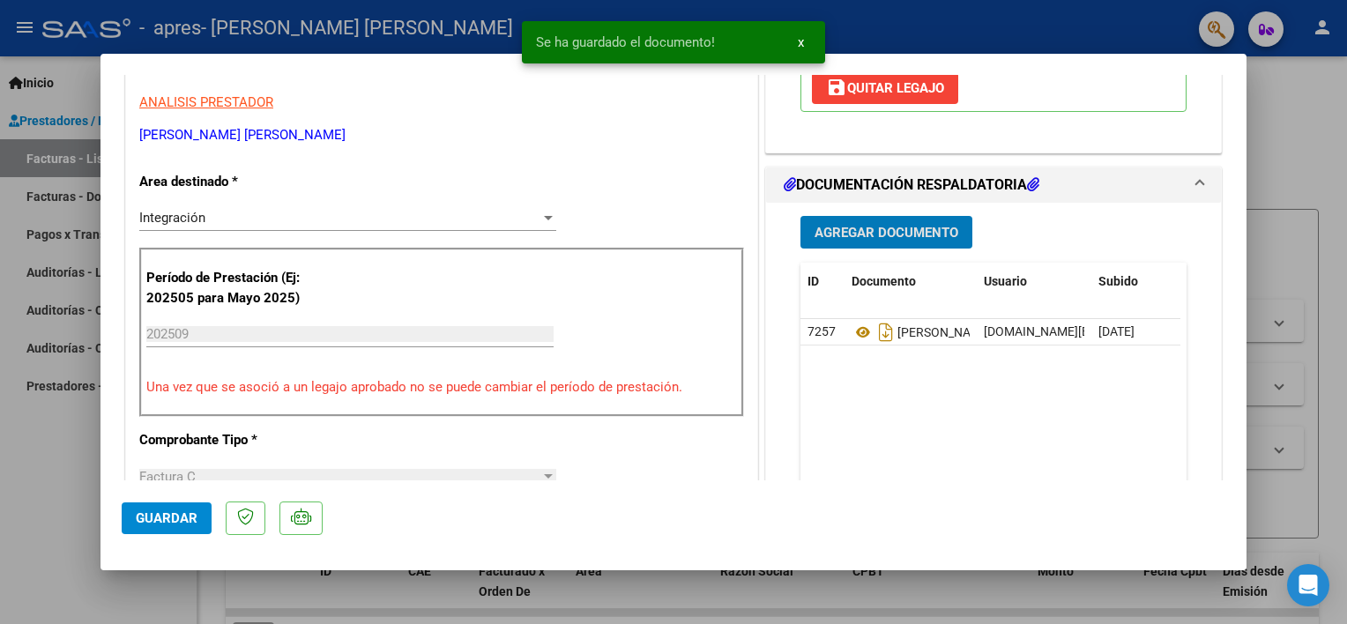
click at [53, 508] on div at bounding box center [673, 312] width 1347 height 624
type input "$ 0,00"
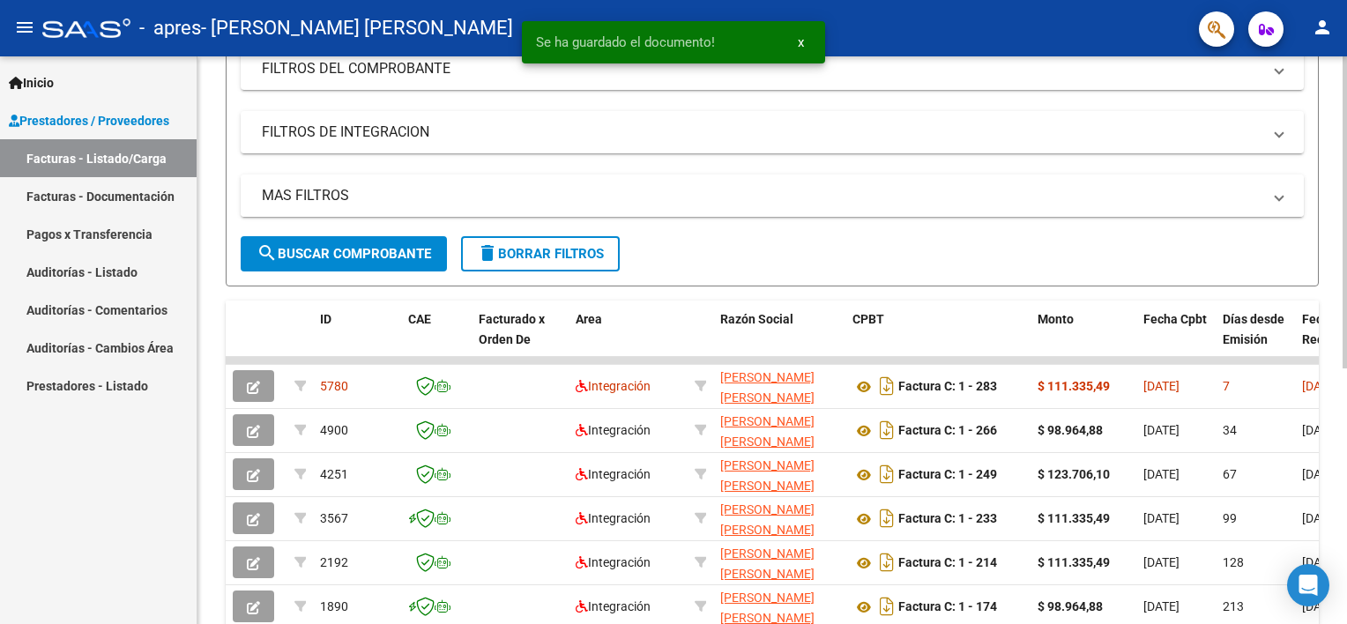
scroll to position [463, 0]
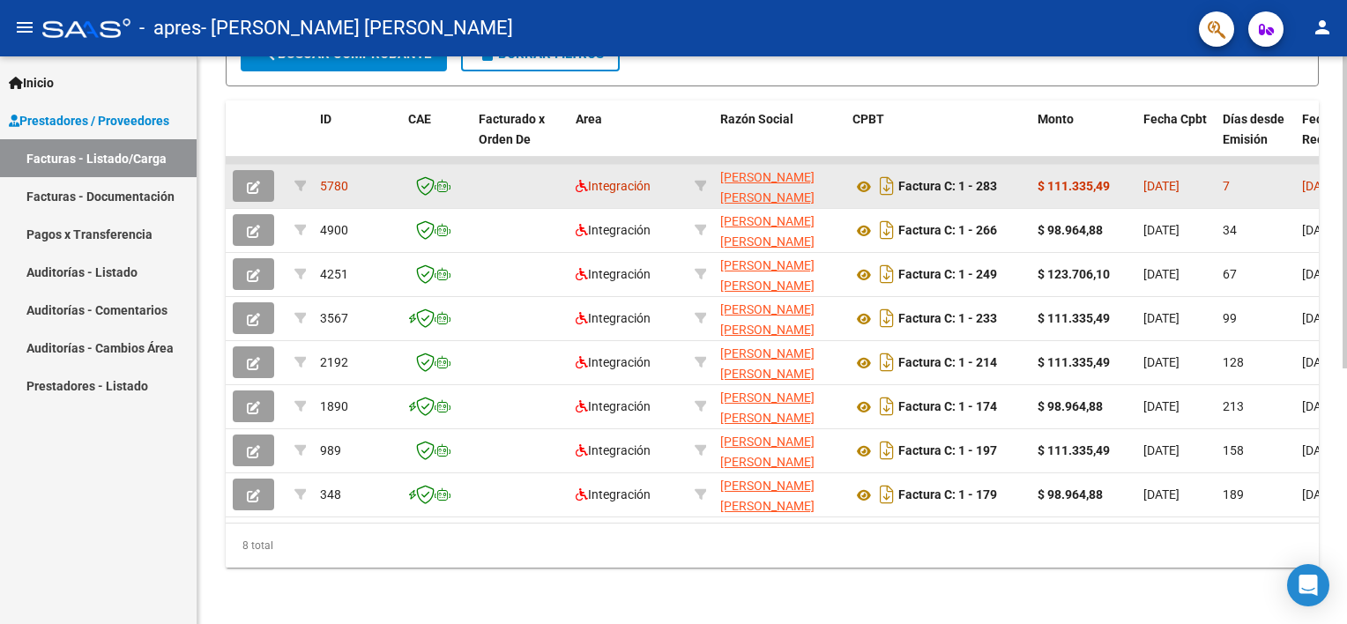
drag, startPoint x: 1049, startPoint y: 166, endPoint x: 1129, endPoint y: 169, distance: 80.3
click at [1129, 169] on datatable-body-cell "$ 111.335,49" at bounding box center [1083, 186] width 106 height 43
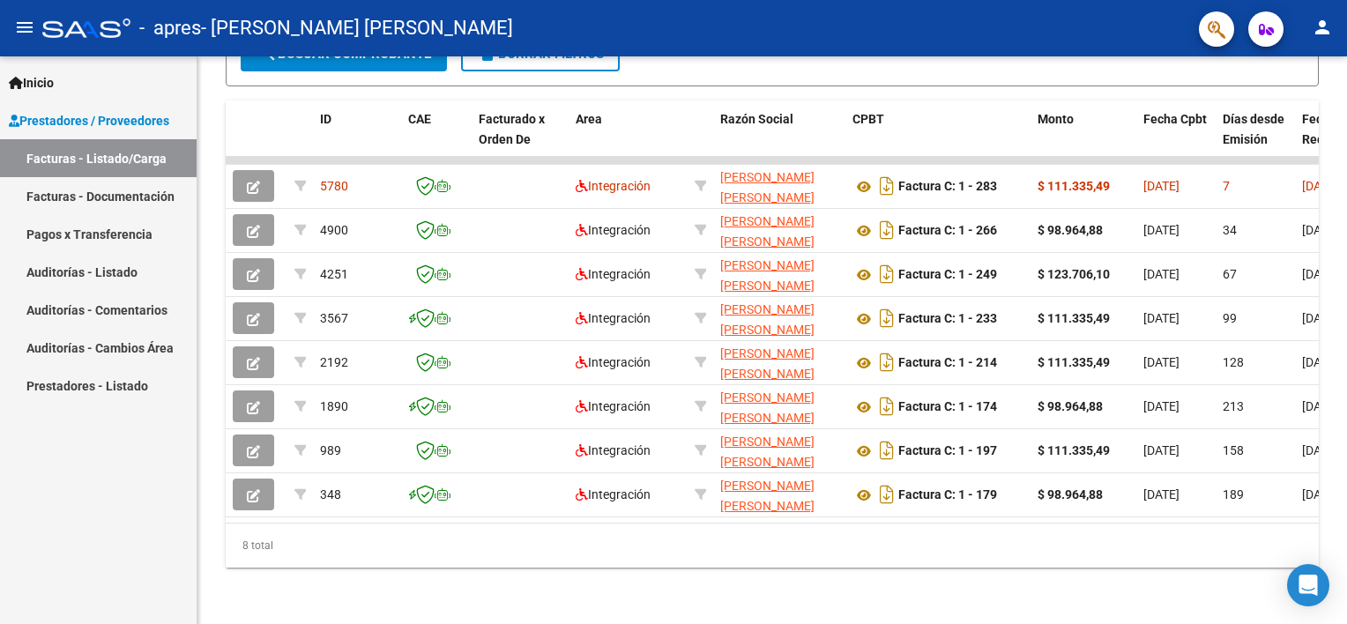
copy strong "111.335,49"
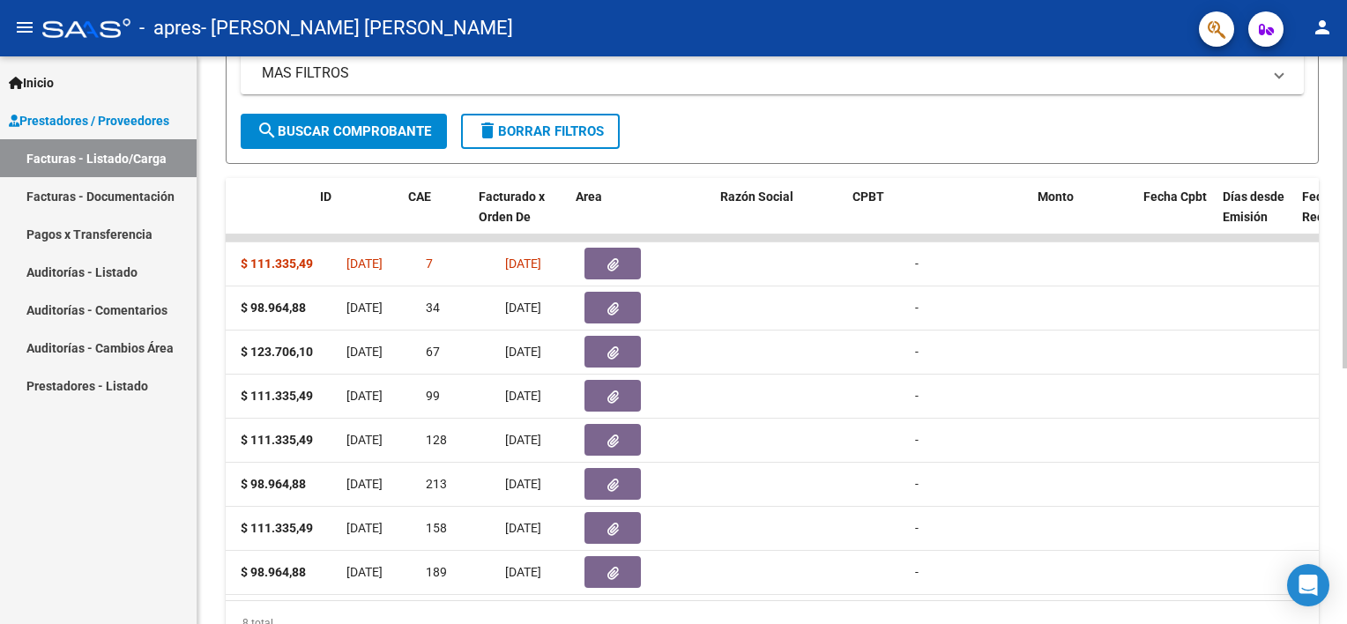
scroll to position [0, 0]
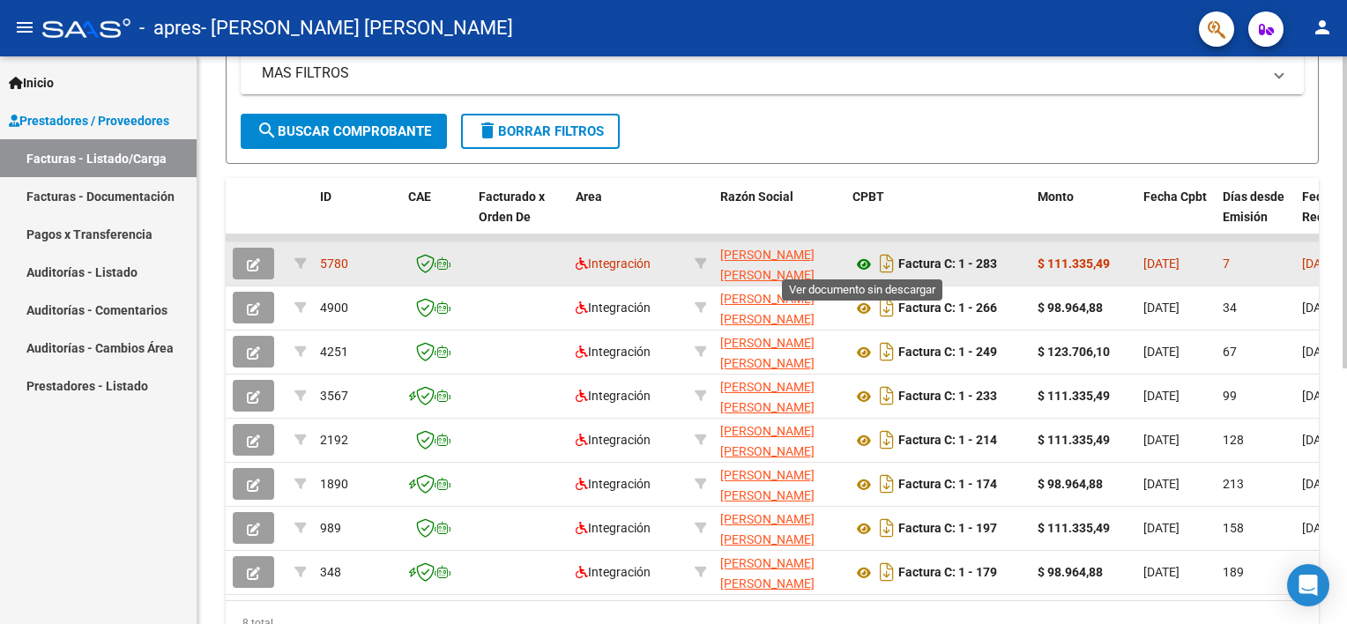
click at [864, 262] on icon at bounding box center [863, 264] width 23 height 21
click at [479, 271] on datatable-body-cell at bounding box center [519, 263] width 97 height 43
click at [1037, 262] on strong "$ 111.335,49" at bounding box center [1073, 263] width 72 height 14
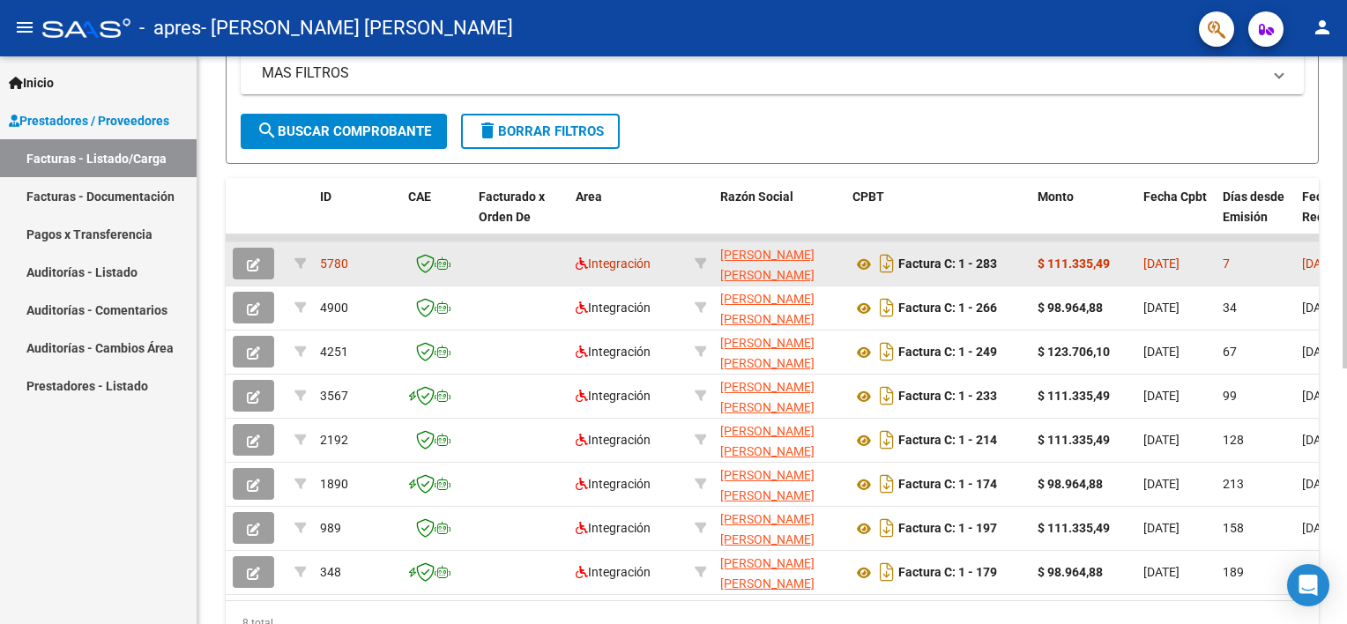
drag, startPoint x: 1036, startPoint y: 262, endPoint x: 975, endPoint y: 260, distance: 61.7
click at [975, 260] on strong "Factura C: 1 - 283" at bounding box center [947, 264] width 99 height 14
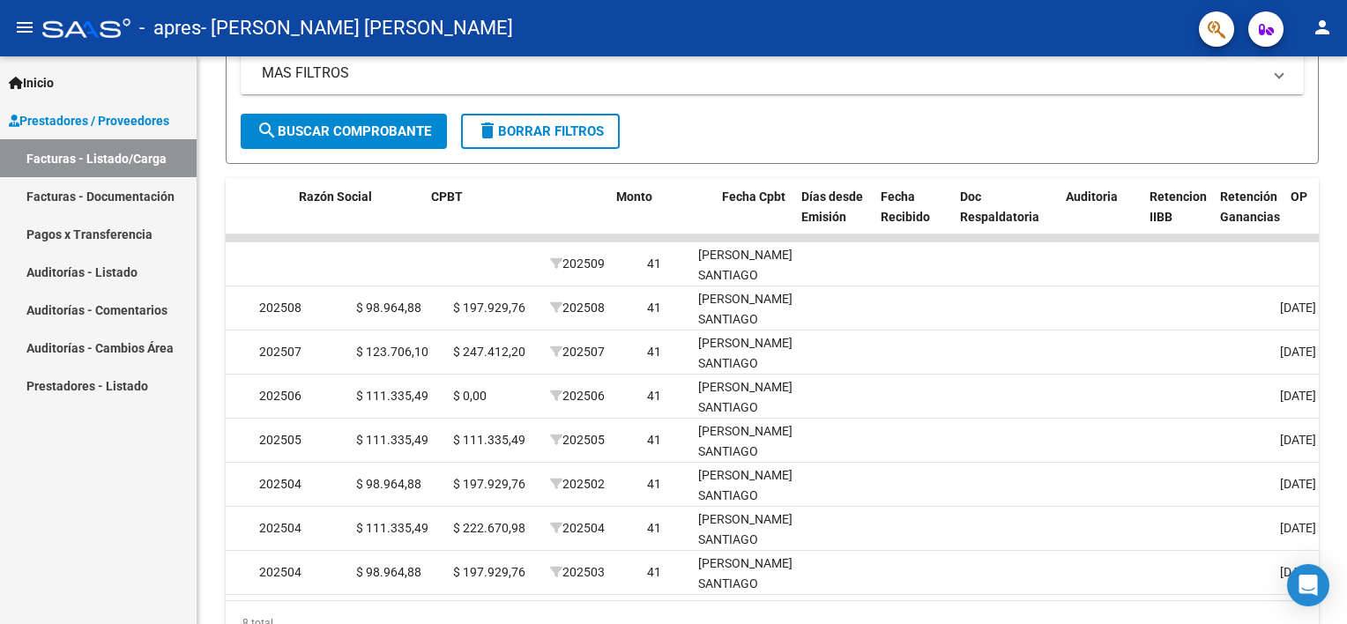
scroll to position [0, 420]
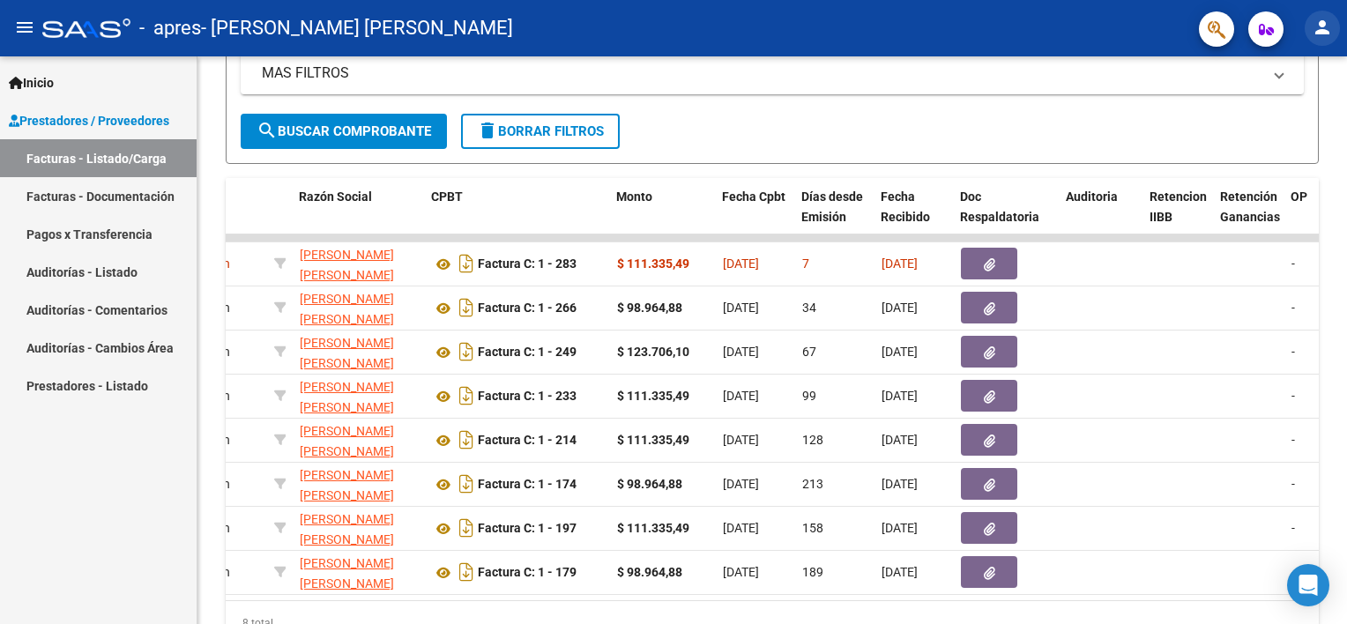
click at [1310, 36] on button "person" at bounding box center [1321, 28] width 35 height 35
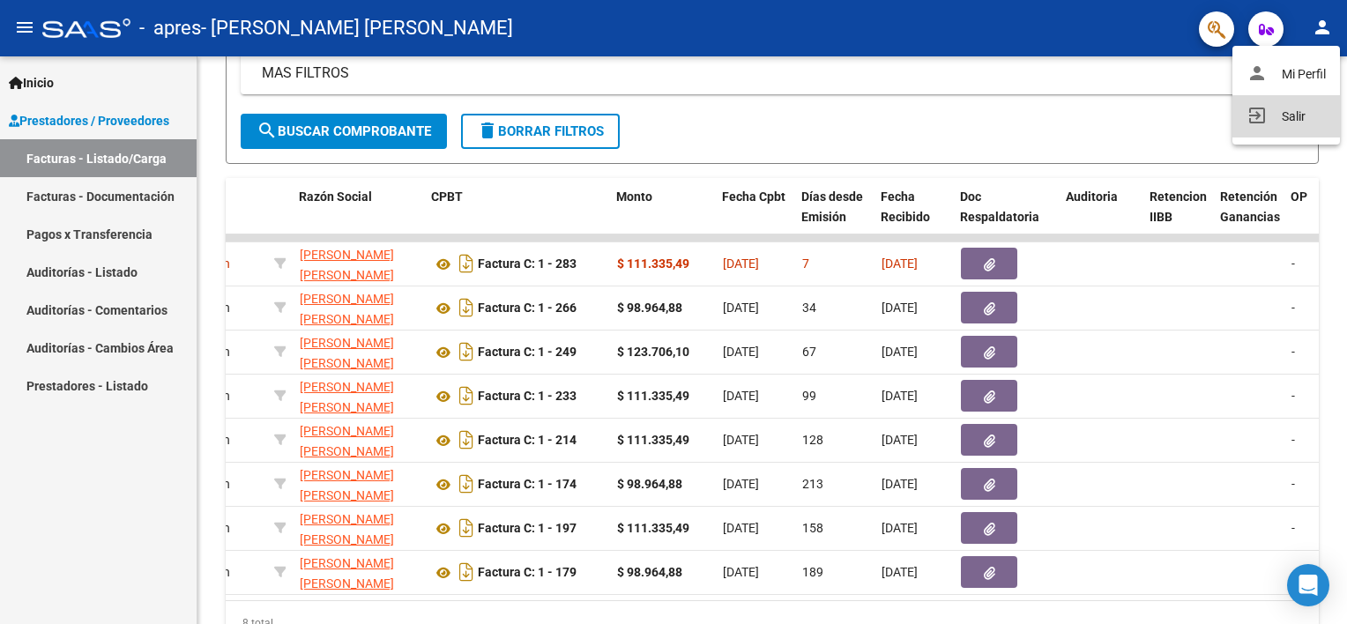
click at [1272, 120] on button "exit_to_app Salir" at bounding box center [1286, 116] width 108 height 42
